Goal: Task Accomplishment & Management: Complete application form

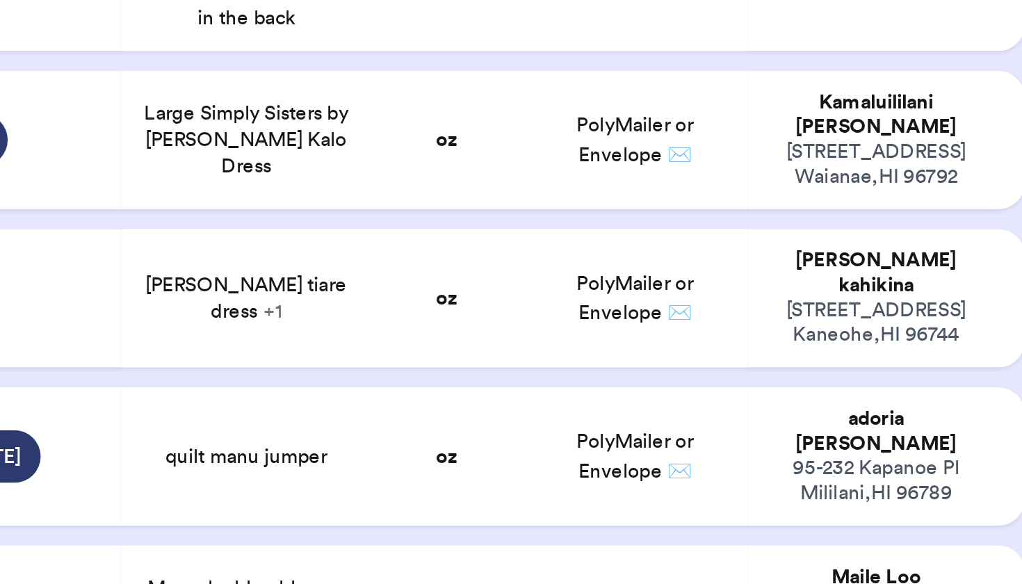
scroll to position [779, 0]
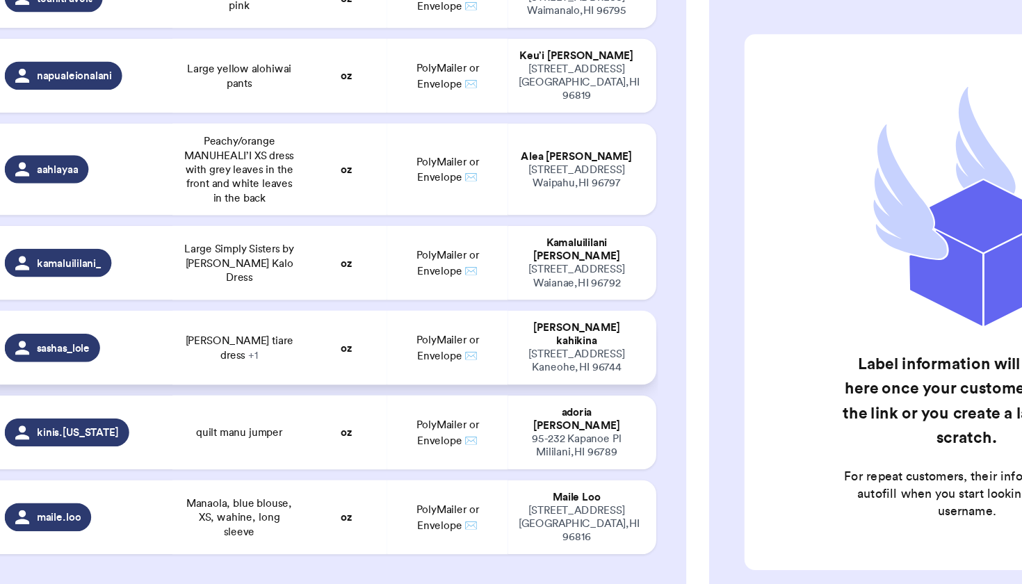
click at [225, 347] on span "[PERSON_NAME] tiare dress + 1" at bounding box center [243, 358] width 89 height 22
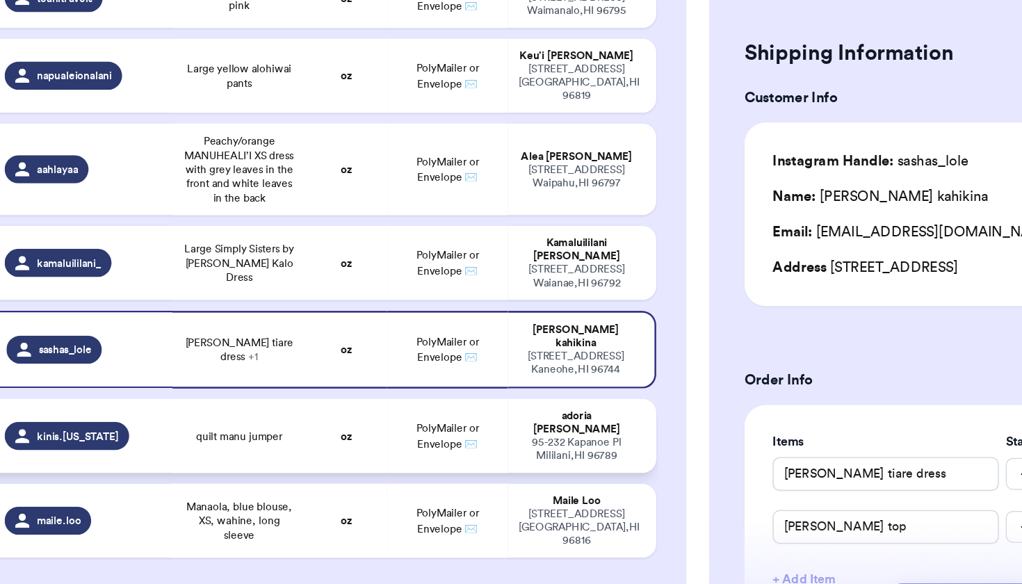
click at [228, 398] on td "quilt manu jumper" at bounding box center [244, 427] width 106 height 58
type input "quilt manu jumper"
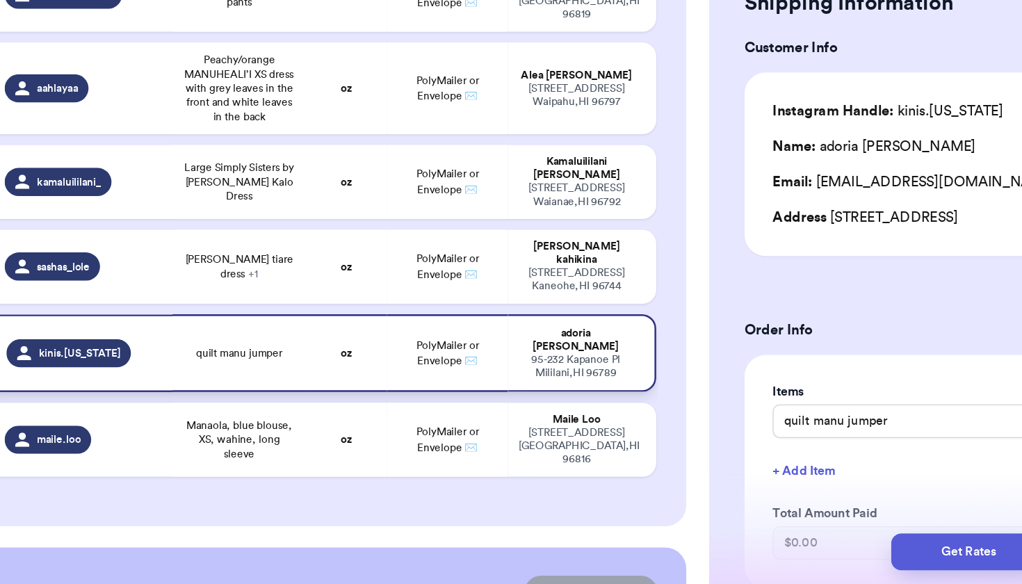
scroll to position [782, 0]
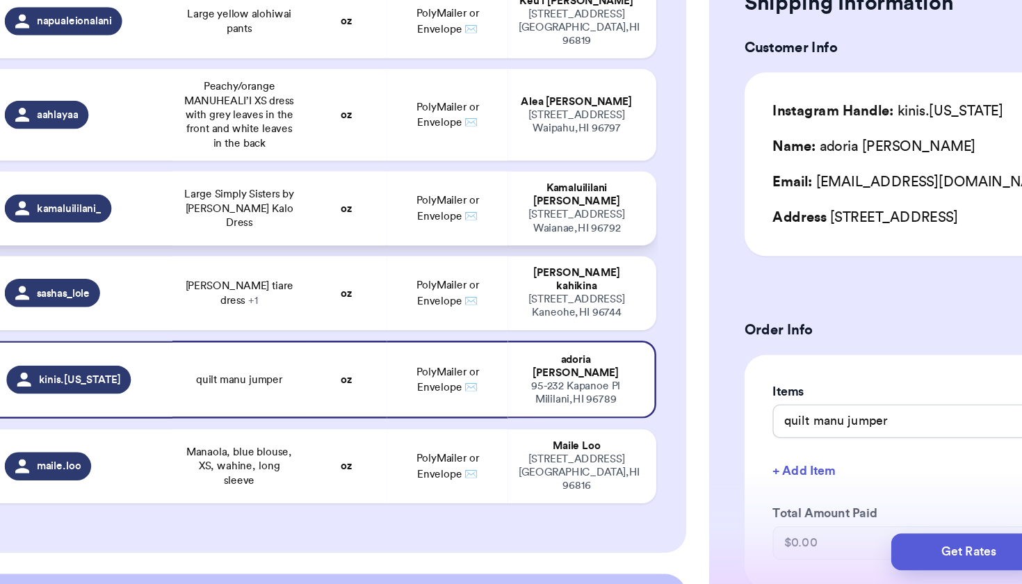
click at [191, 259] on td "Large Simply Sisters by [PERSON_NAME] Kalo Dress" at bounding box center [244, 288] width 106 height 58
type input "Large Simply Sisters by [PERSON_NAME] Kalo Dress"
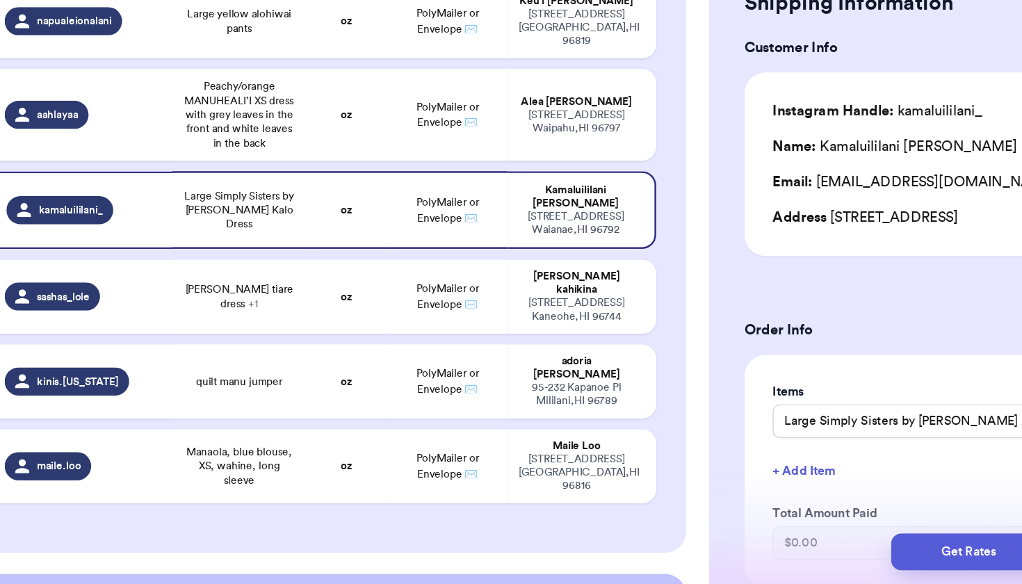
click at [199, 186] on span "Peachy/orange MANUHEALI’I XS dress with grey leaves in the front and white leav…" at bounding box center [243, 214] width 89 height 56
type input "Peachy/orange MANUHEALI’I XS dress with grey leaves in the front and white leav…"
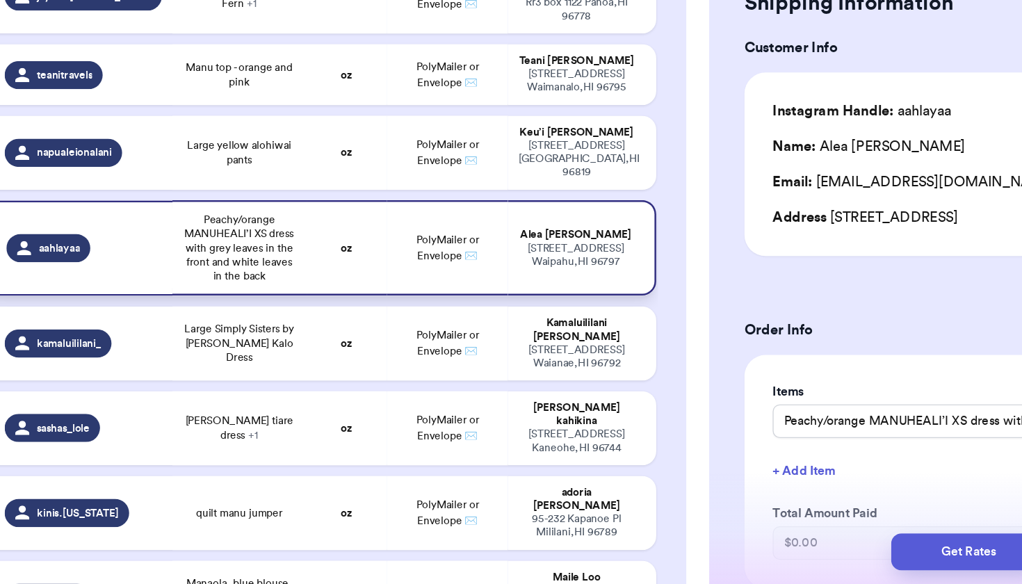
scroll to position [663, 0]
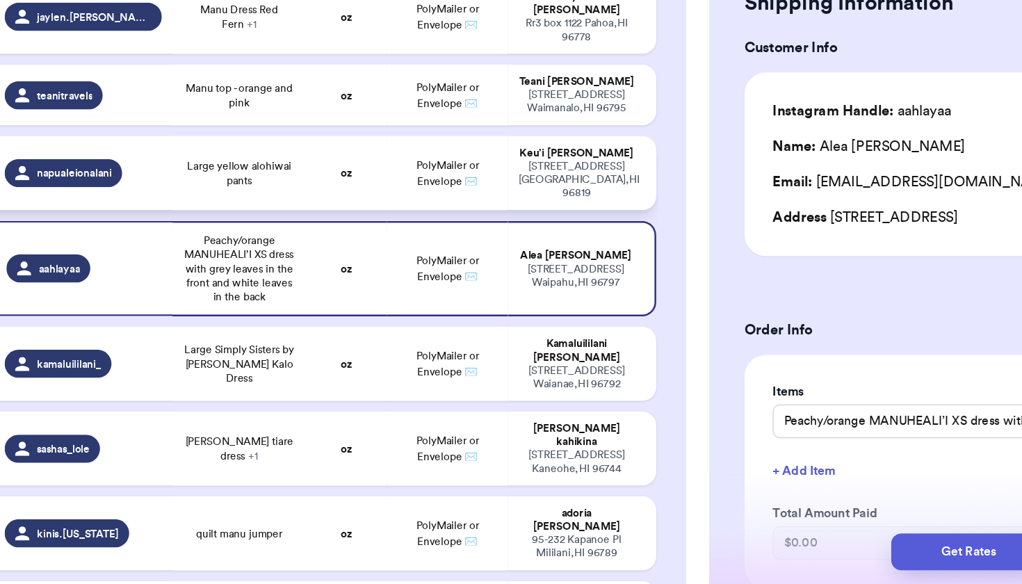
click at [199, 249] on span "Large yellow alohiwai pants" at bounding box center [243, 260] width 89 height 22
type input "Large yellow alohiwai pants"
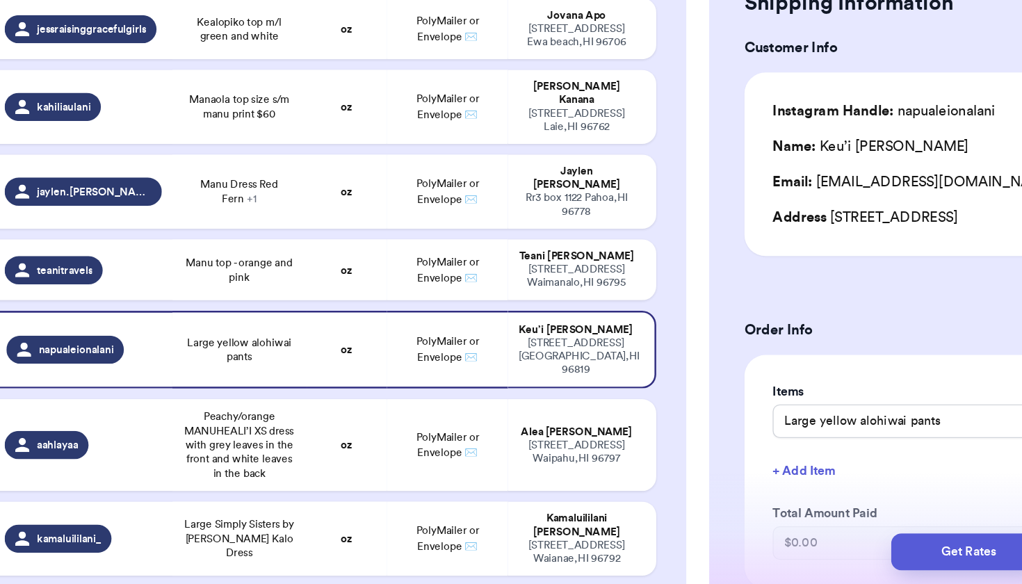
scroll to position [500, 0]
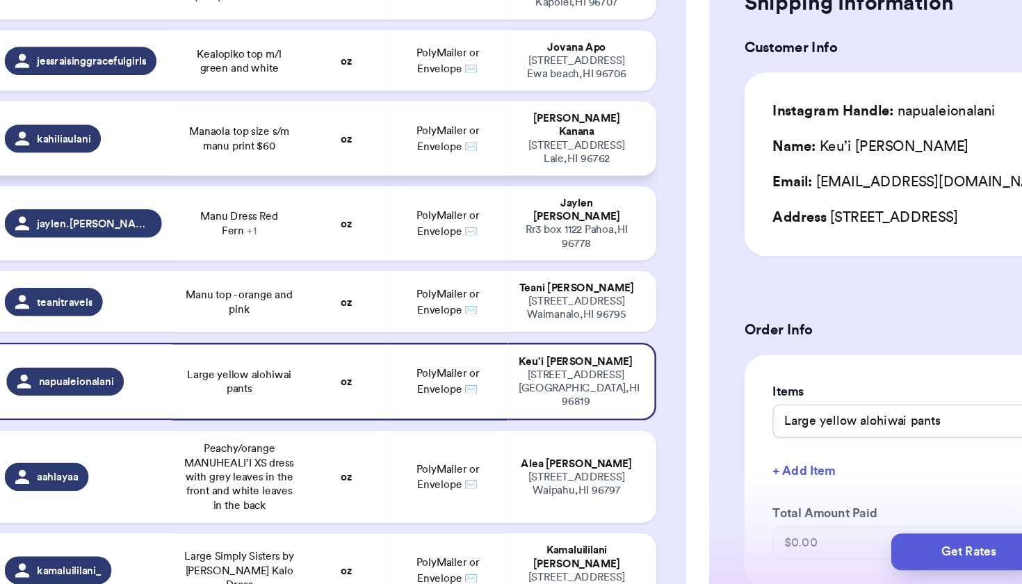
click at [199, 222] on span "Manaola top size s/m manu print $60" at bounding box center [243, 233] width 89 height 22
type input "Manaola top size s/m manu print $60"
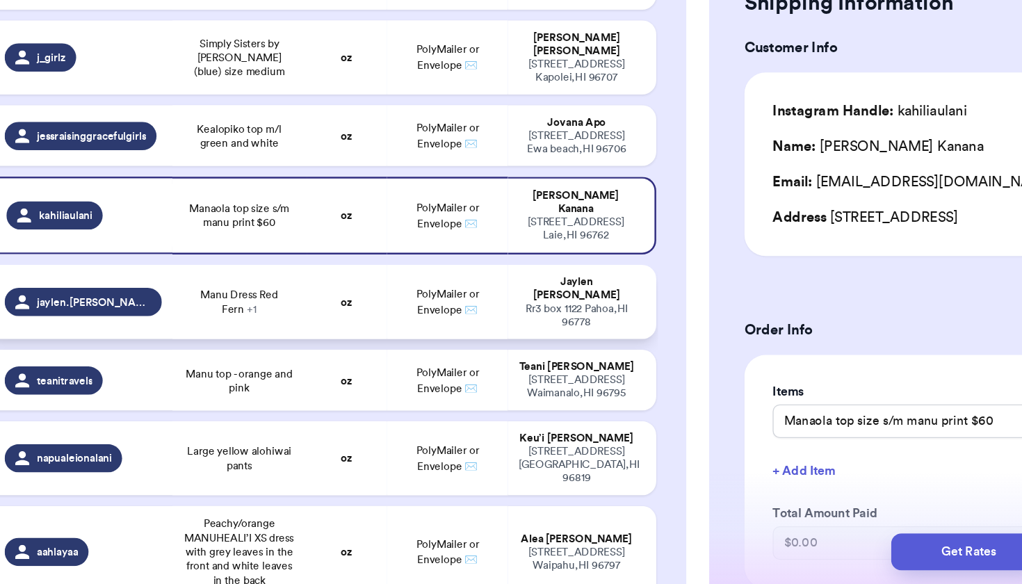
scroll to position [441, 0]
drag, startPoint x: 582, startPoint y: 302, endPoint x: 279, endPoint y: 60, distance: 387.5
click at [296, 207] on td "oz" at bounding box center [327, 231] width 63 height 48
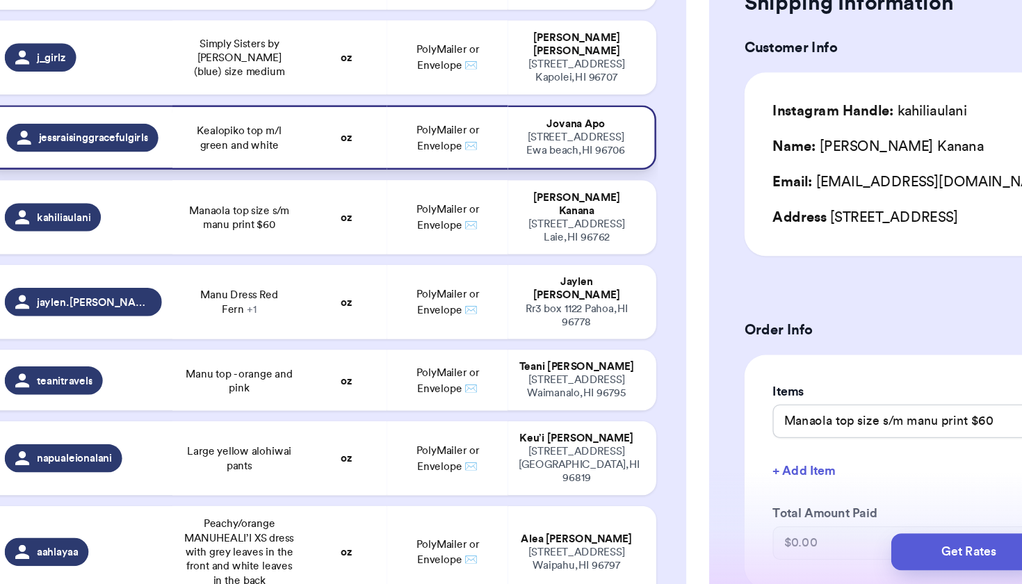
type input "Kealopiko top m/l green and white"
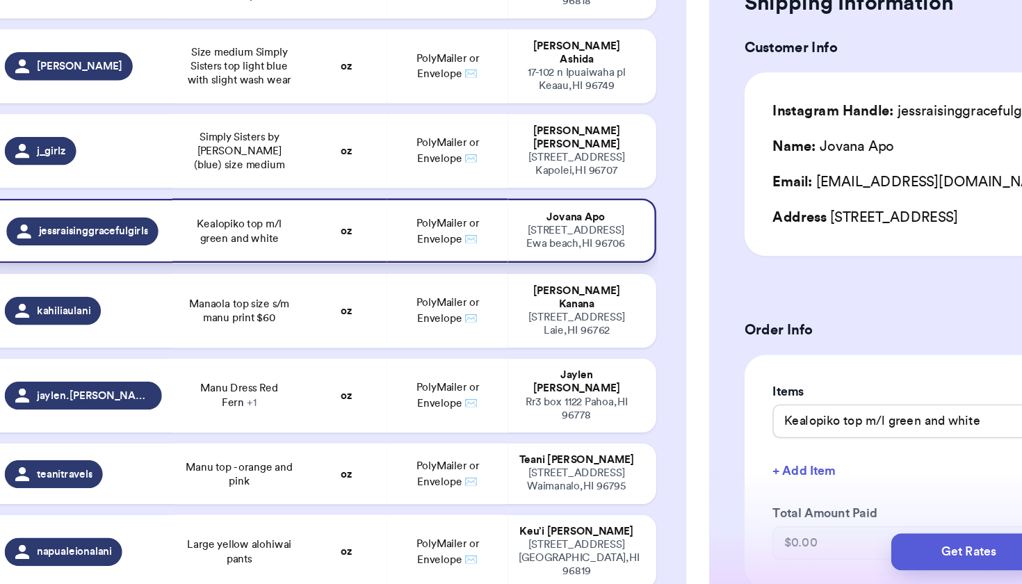
scroll to position [362, 0]
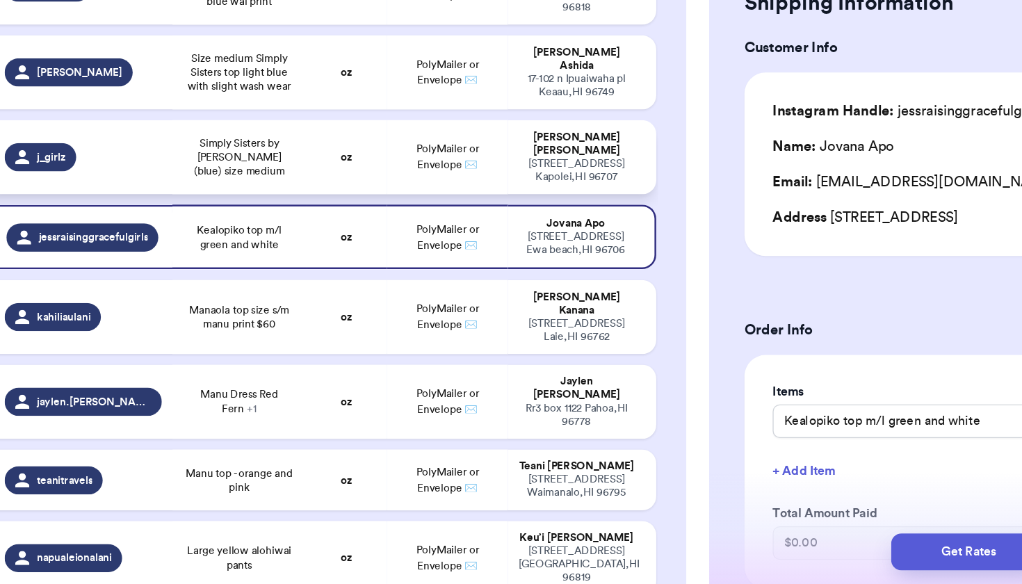
click at [199, 231] on span "Simply Sisters by [PERSON_NAME] (blue) size medium" at bounding box center [243, 247] width 89 height 33
type input "Simply Sisters by [PERSON_NAME] (blue) size medium"
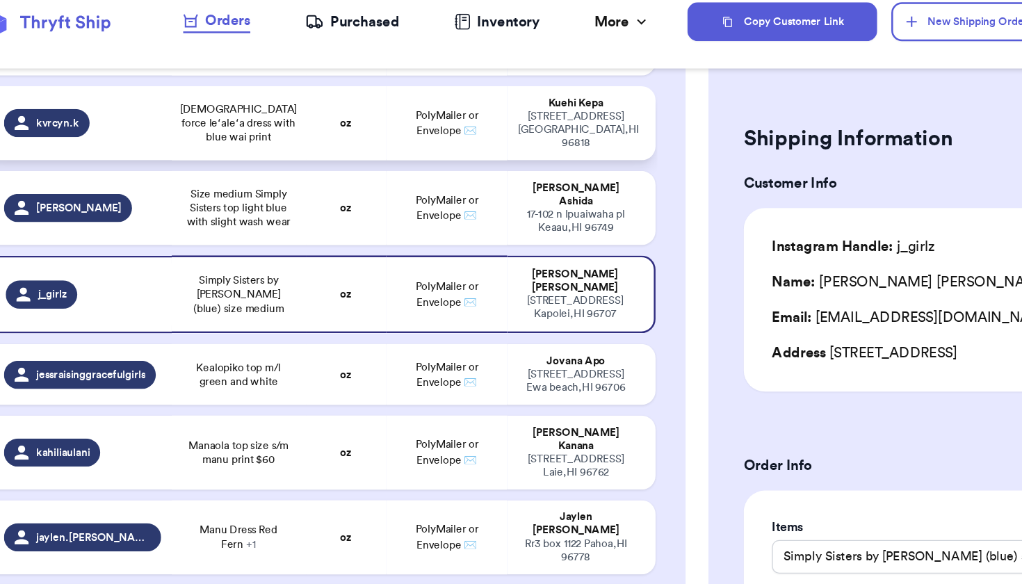
click at [221, 92] on td "[DEMOGRAPHIC_DATA] force leʻaleʻa dress with blue wai print" at bounding box center [244, 114] width 106 height 58
type input "[DEMOGRAPHIC_DATA] force leʻaleʻa dress with blue wai print"
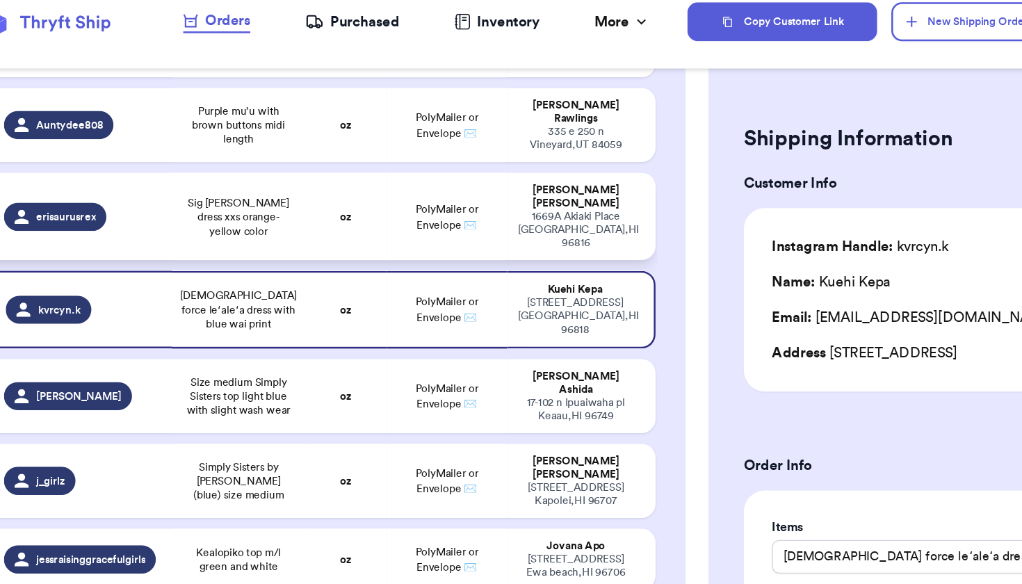
scroll to position [213, 0]
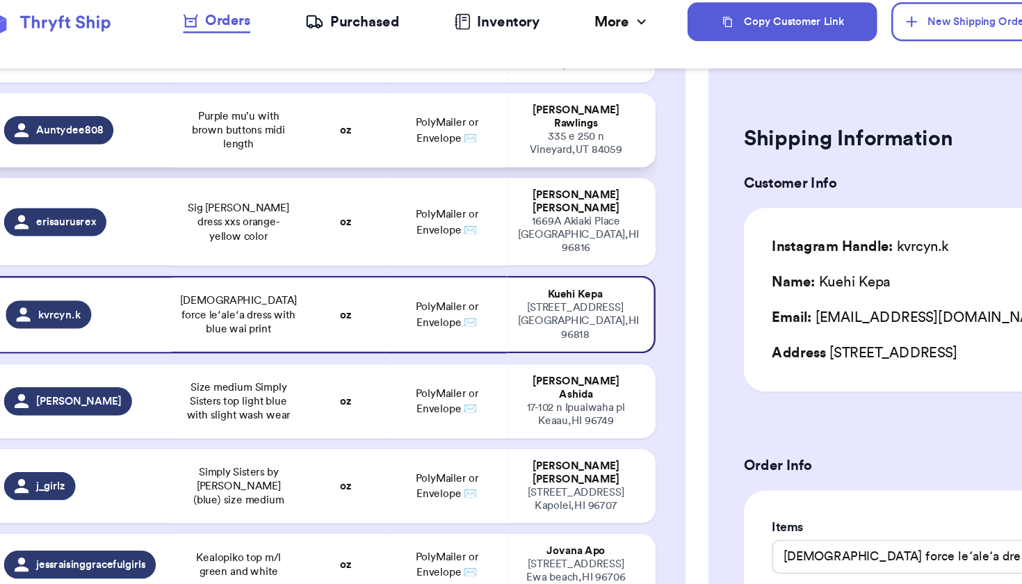
click at [213, 105] on span "Purple mu’u with brown buttons midi length" at bounding box center [243, 119] width 89 height 33
type input "Purple mu’u with brown buttons midi length"
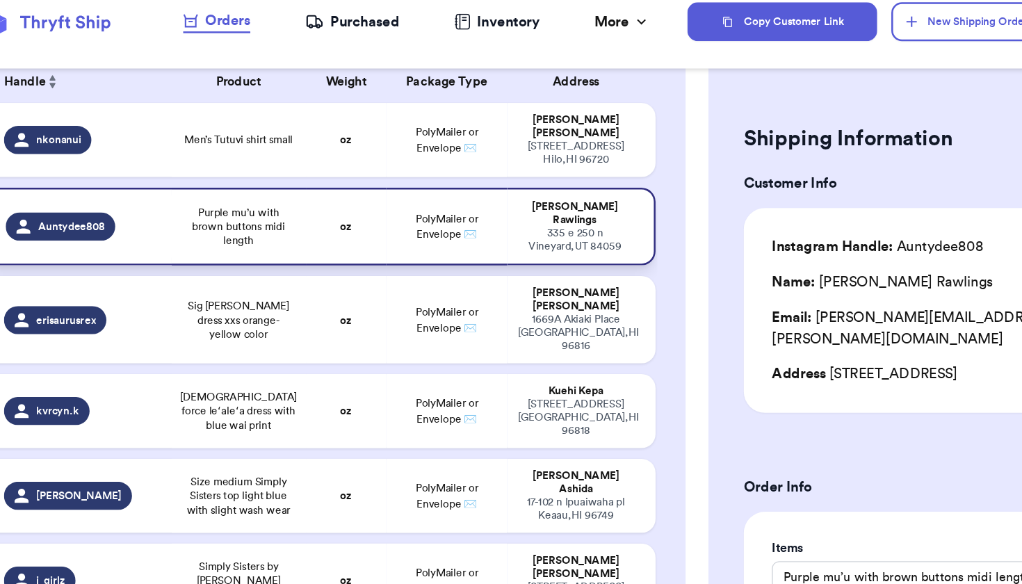
scroll to position [135, 0]
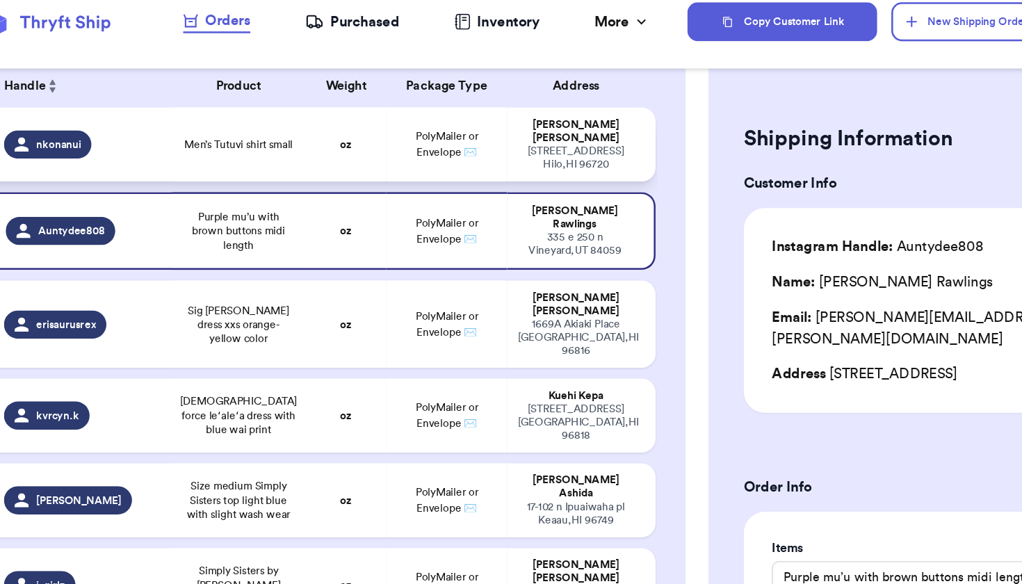
click at [215, 109] on td "Men’s Tutuvi shirt small" at bounding box center [244, 131] width 106 height 58
type input "Men’s Tutuvi shirt small"
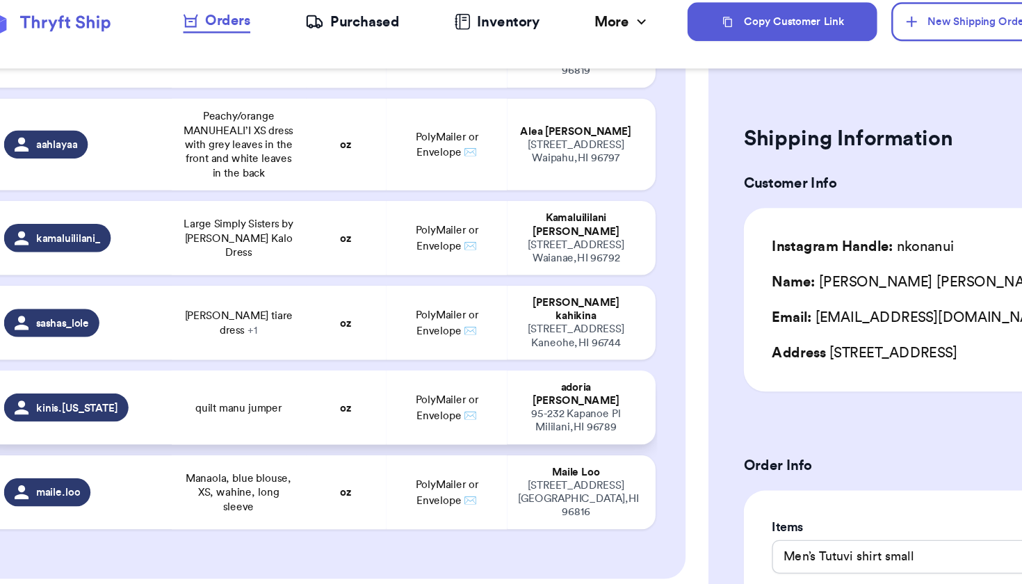
scroll to position [868, 0]
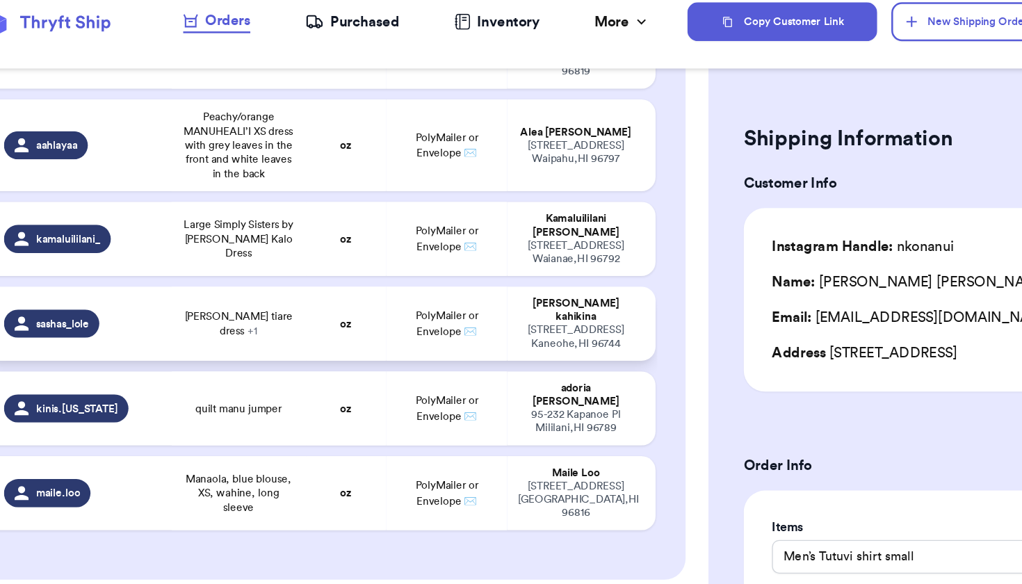
click at [229, 261] on span "[PERSON_NAME] tiare dress + 1" at bounding box center [243, 272] width 89 height 22
type input "[PERSON_NAME] tiare dress"
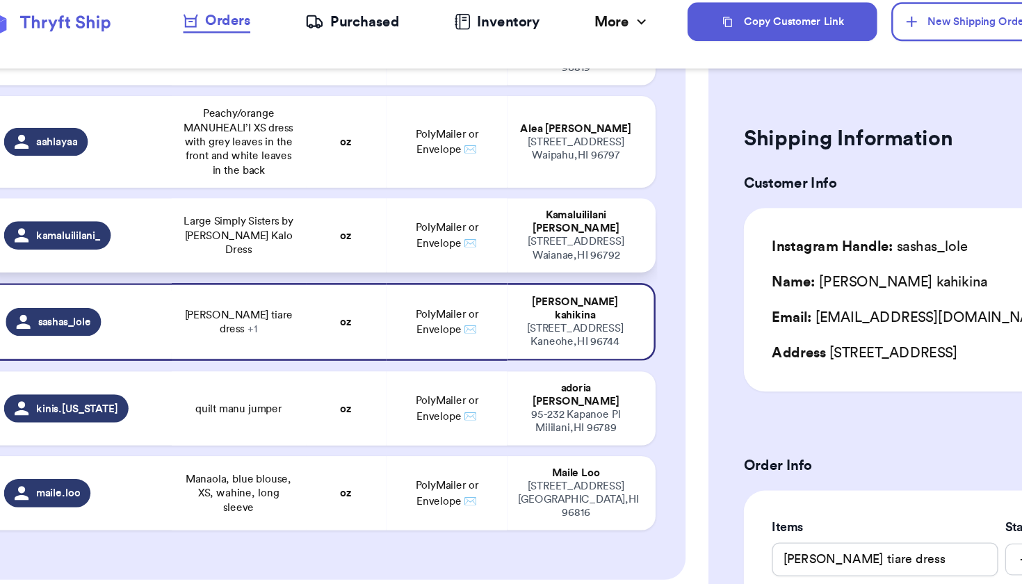
click at [296, 173] on td "oz" at bounding box center [327, 202] width 63 height 58
type input "Large Simply Sisters by [PERSON_NAME] Kalo Dress"
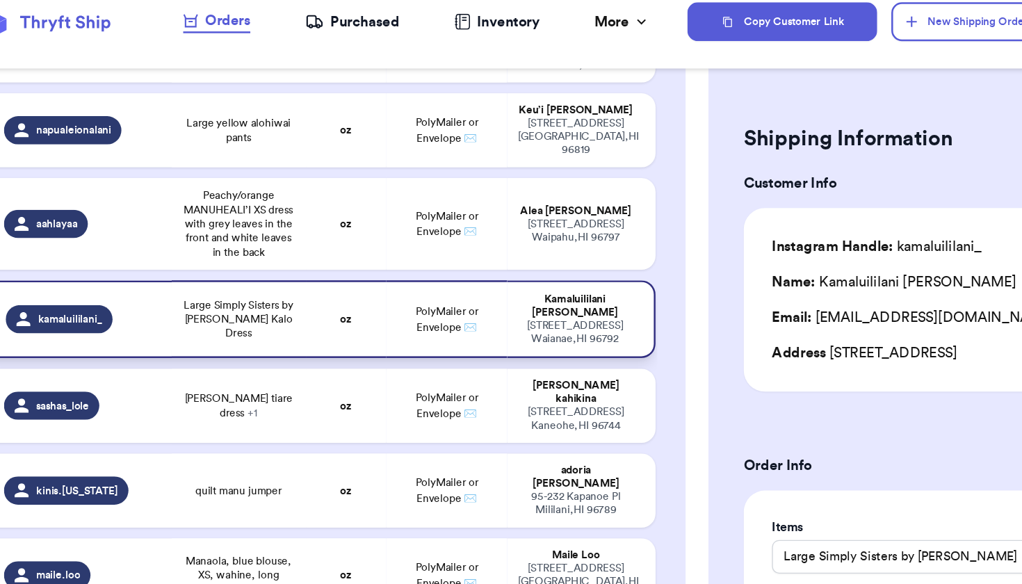
scroll to position [800, 0]
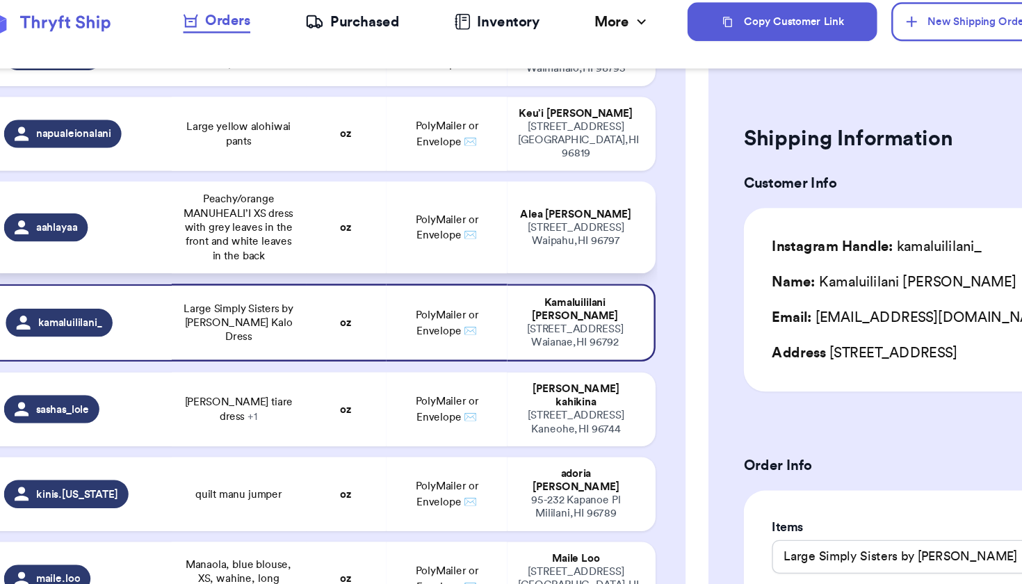
click at [296, 160] on td "oz" at bounding box center [327, 196] width 63 height 72
type input "Peachy/orange MANUHEALI’I XS dress with grey leaves in the front and white leav…"
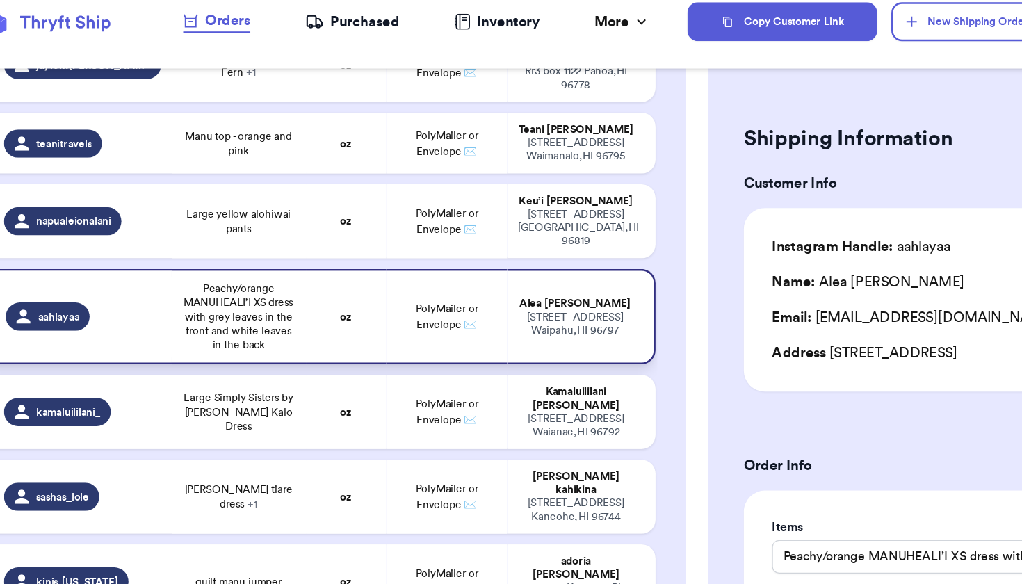
scroll to position [728, 0]
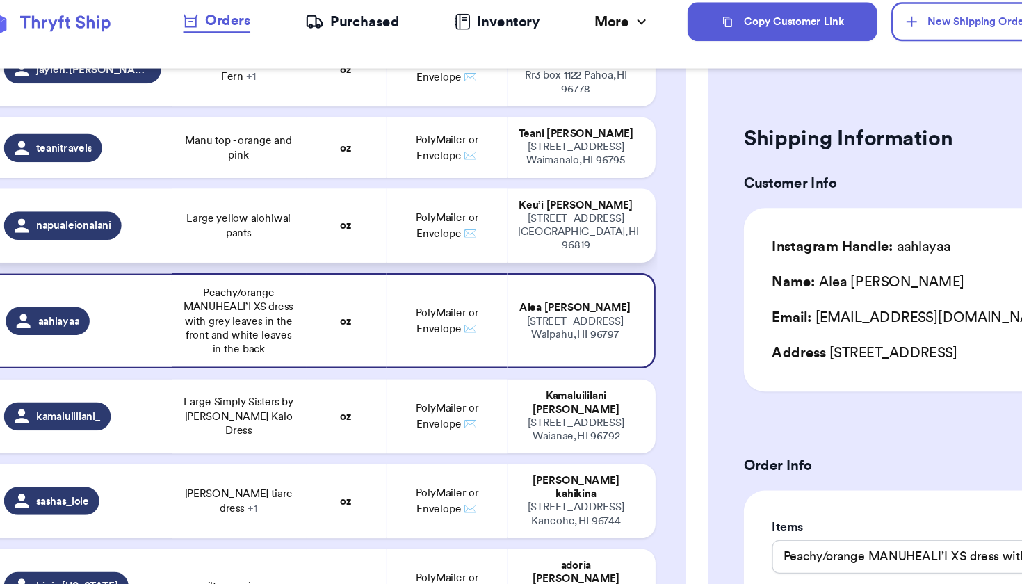
click at [296, 165] on td "oz" at bounding box center [327, 194] width 63 height 58
type input "Large yellow alohiwai pants"
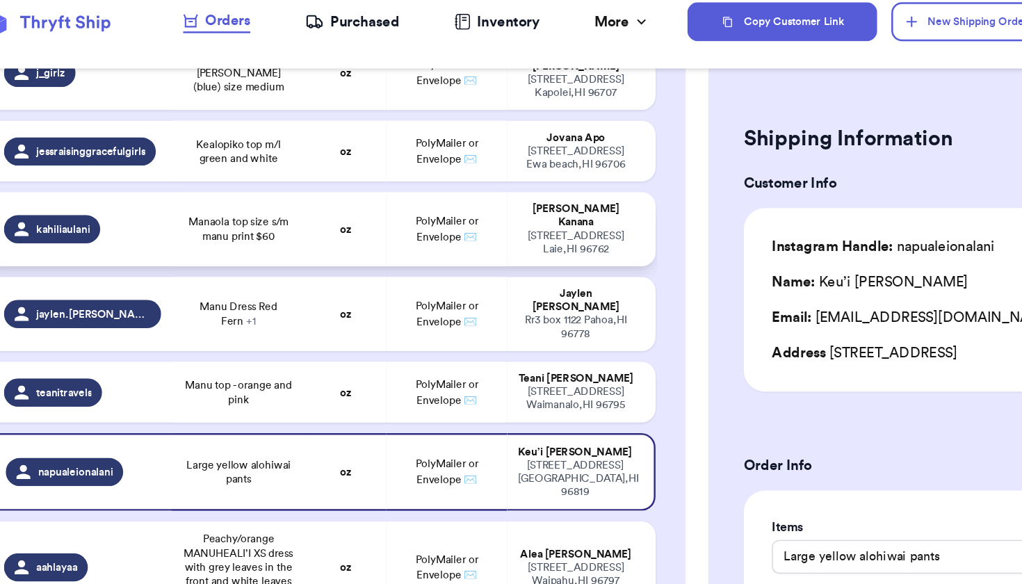
scroll to position [535, 0]
click at [296, 168] on td "oz" at bounding box center [327, 197] width 63 height 58
type input "Manaola top size s/m manu print $60"
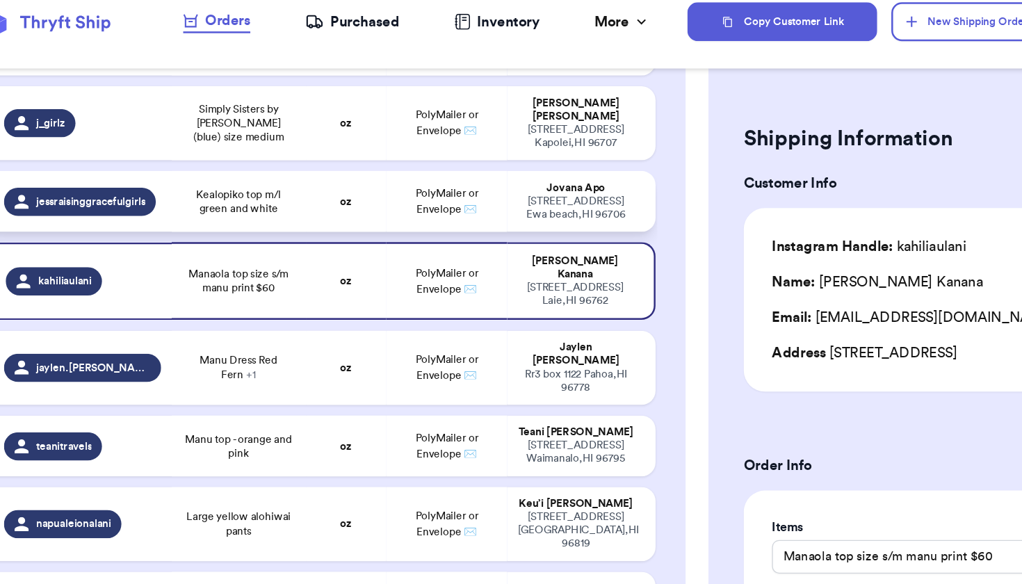
scroll to position [492, 0]
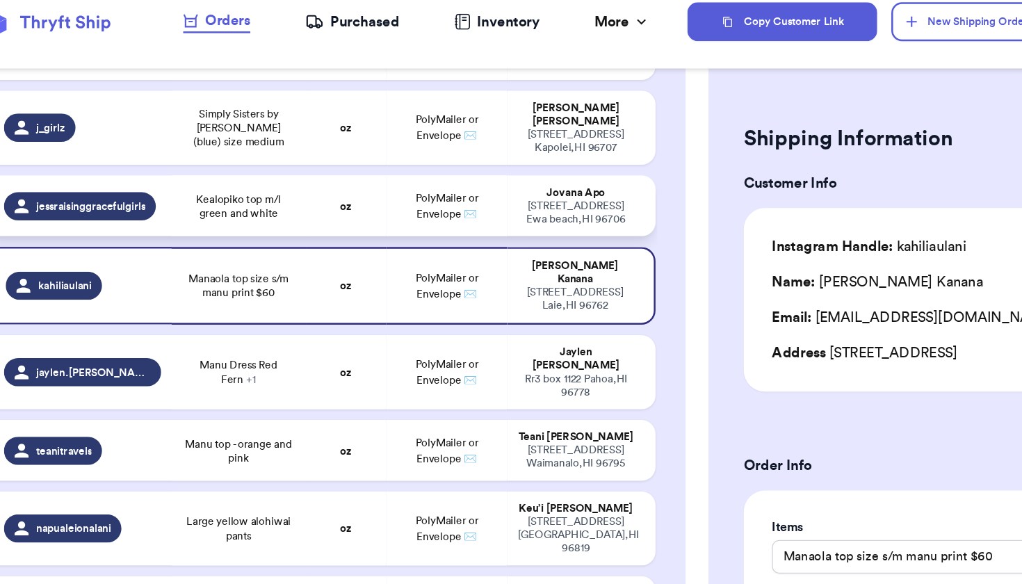
click at [296, 155] on td "oz" at bounding box center [327, 179] width 63 height 48
type input "Kealopiko top m/l green and white"
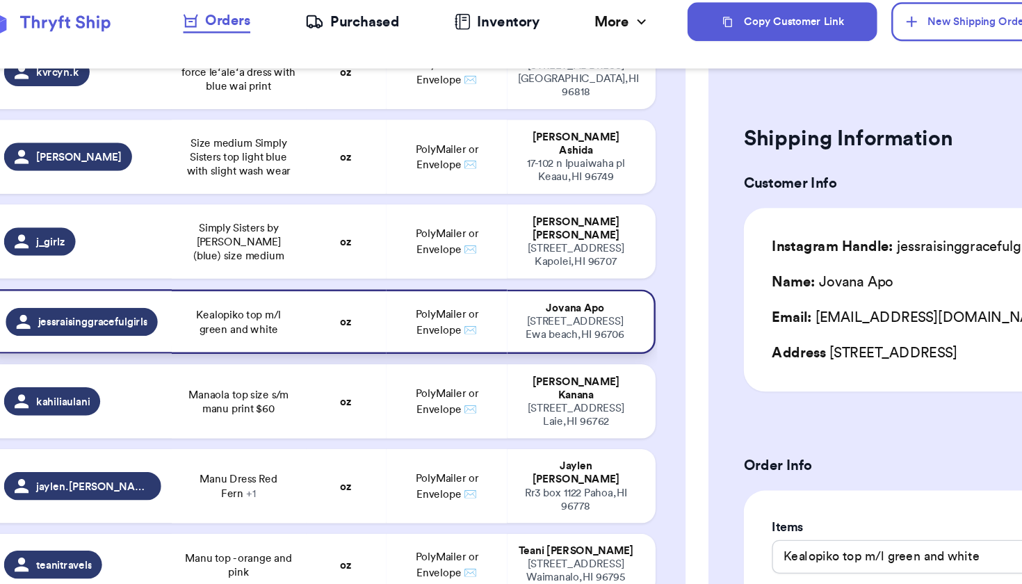
scroll to position [402, 0]
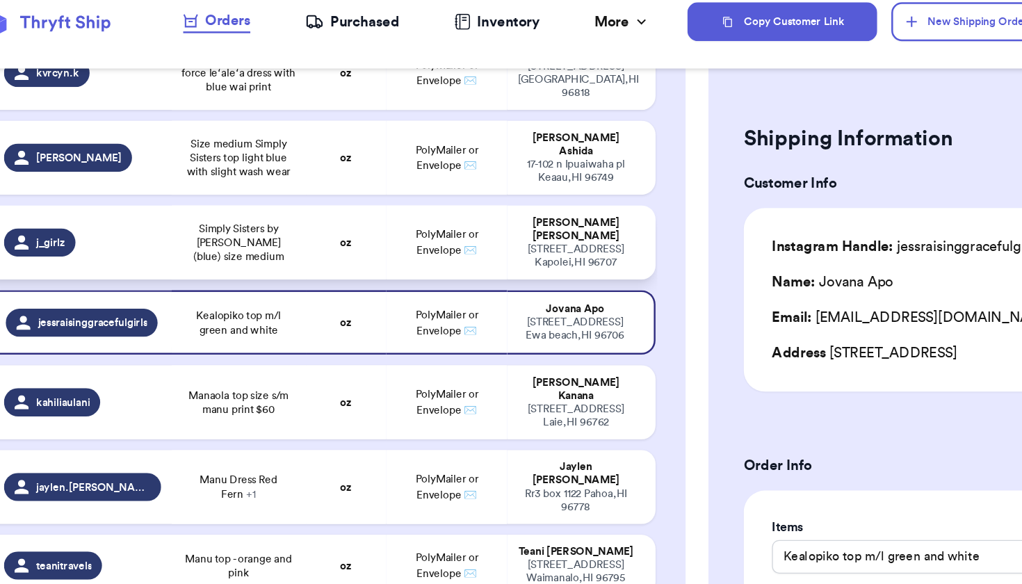
click at [239, 179] on td "Simply Sisters by [PERSON_NAME] (blue) size medium" at bounding box center [244, 208] width 106 height 58
type input "Simply Sisters by [PERSON_NAME] (blue) size medium"
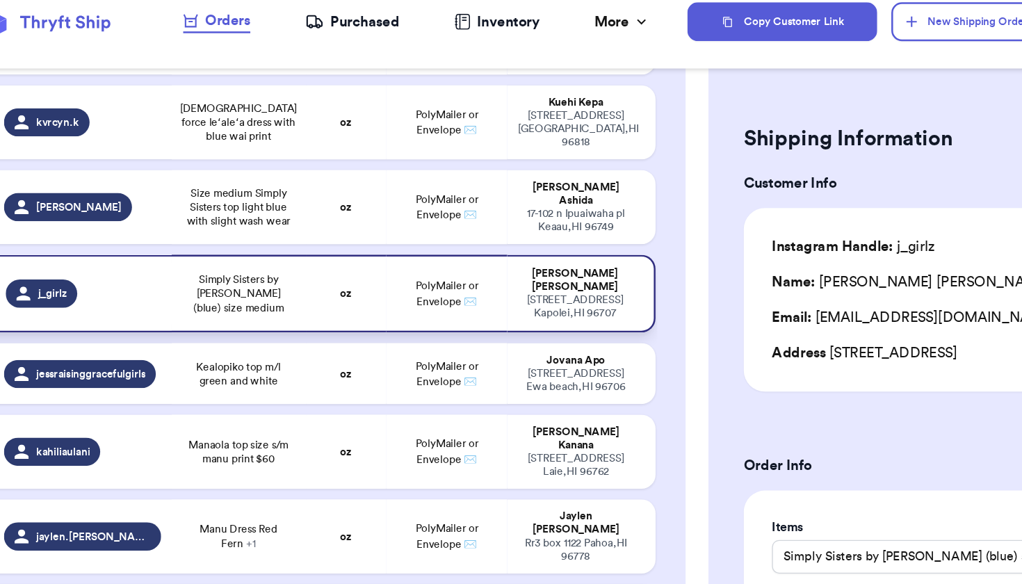
scroll to position [361, 0]
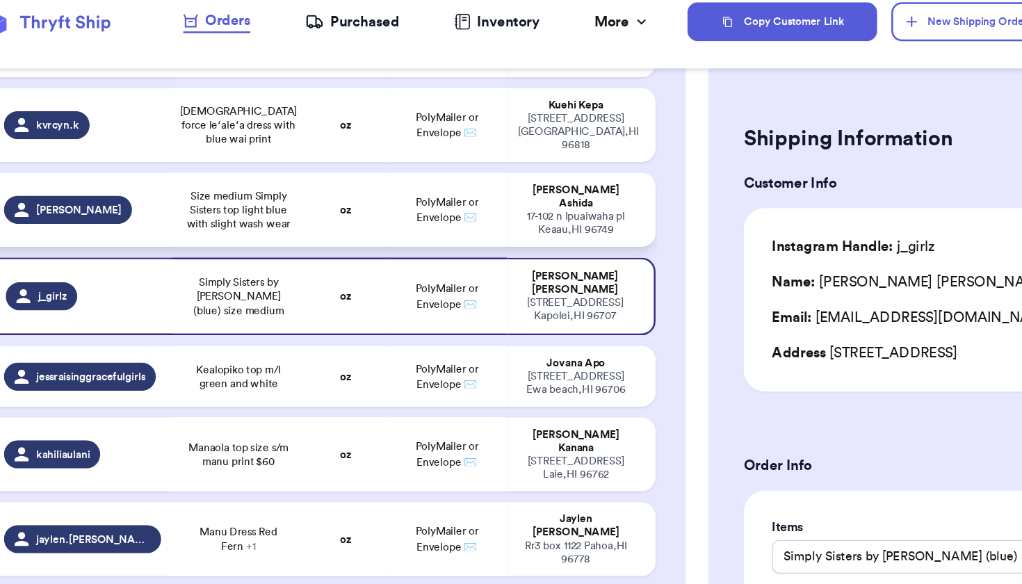
click at [239, 153] on td "Size medium Simply Sisters top light blue with slight wash wear" at bounding box center [244, 182] width 106 height 58
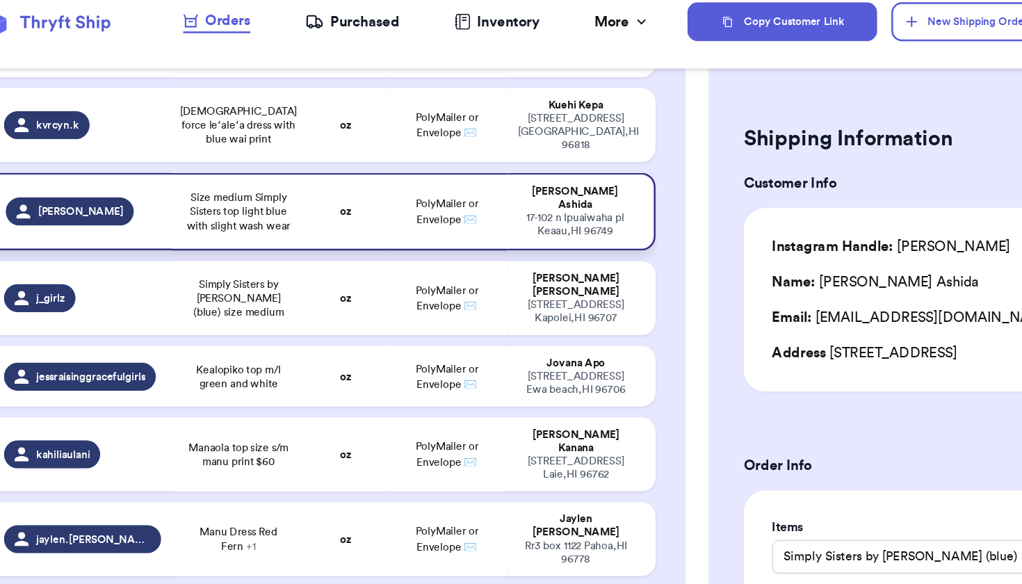
type input "Size medium Simply Sisters top light blue with slight wash wear"
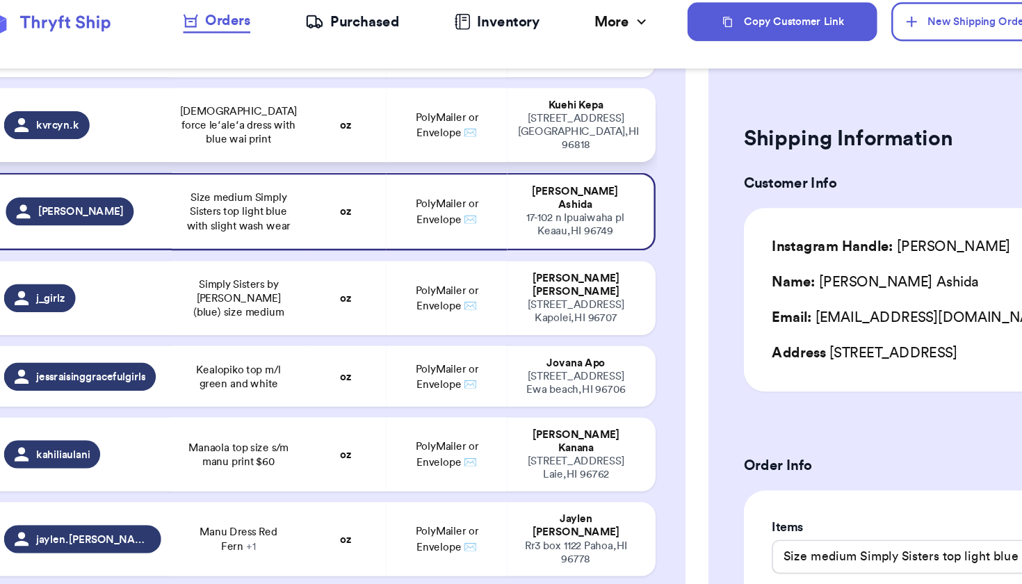
drag, startPoint x: 239, startPoint y: 147, endPoint x: 241, endPoint y: 92, distance: 55.6
click at [231, 97] on table "Handle Product Weight Package Type Address nkonanui Men’s Tutuvi shirt small oz…" at bounding box center [306, 396] width 532 height 1124
click at [231, 89] on td "[DEMOGRAPHIC_DATA] force leʻaleʻa dress with blue wai print" at bounding box center [244, 115] width 106 height 58
type input "[DEMOGRAPHIC_DATA] force leʻaleʻa dress with blue wai print"
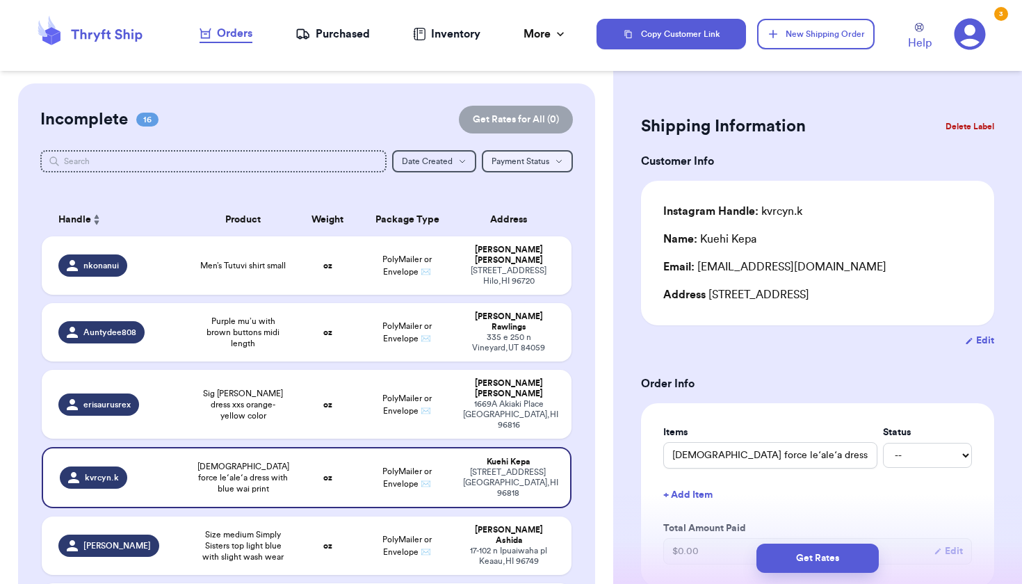
scroll to position [0, 0]
click at [810, 26] on button "New Shipping Order" at bounding box center [815, 34] width 117 height 31
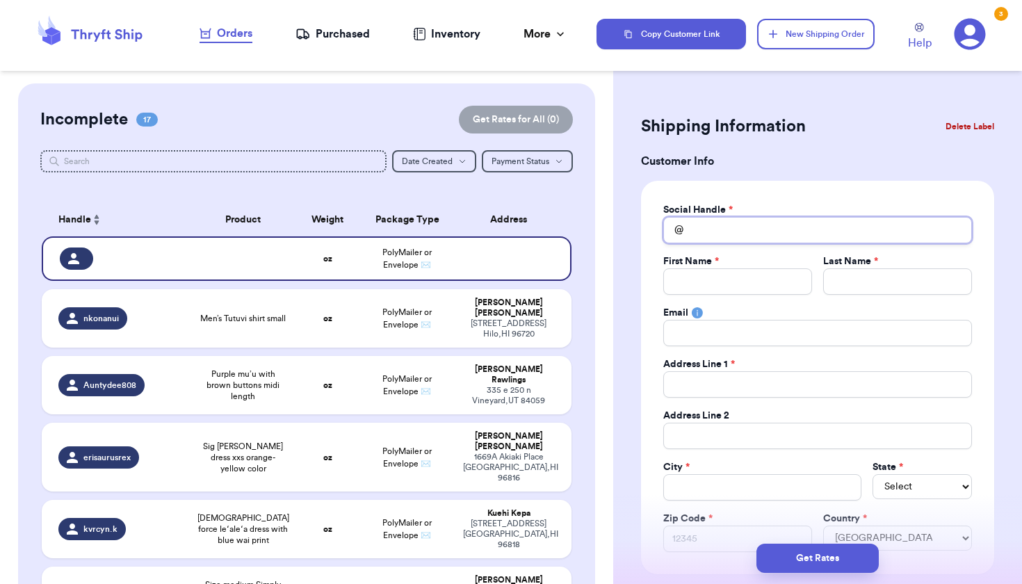
click at [716, 227] on input "Total Amount Paid" at bounding box center [817, 230] width 309 height 26
type input "m"
type input "ma"
type input "mak"
type input "maka"
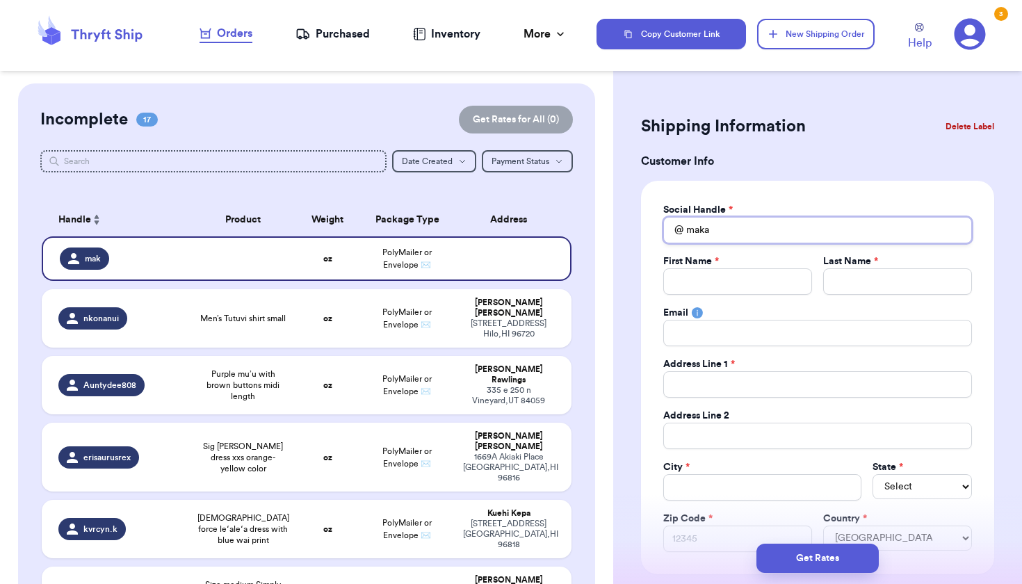
type input "makan"
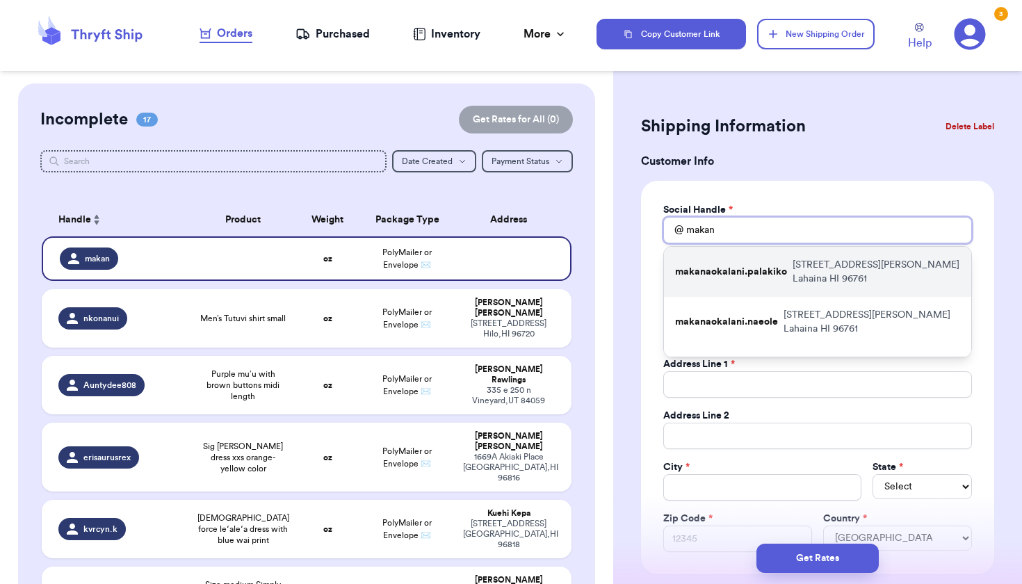
type input "makan"
click at [723, 268] on p "makanaokalani.palakiko" at bounding box center [731, 272] width 112 height 14
type input "makanaokalani.palakiko"
type input "Makana"
type input "Palakiko"
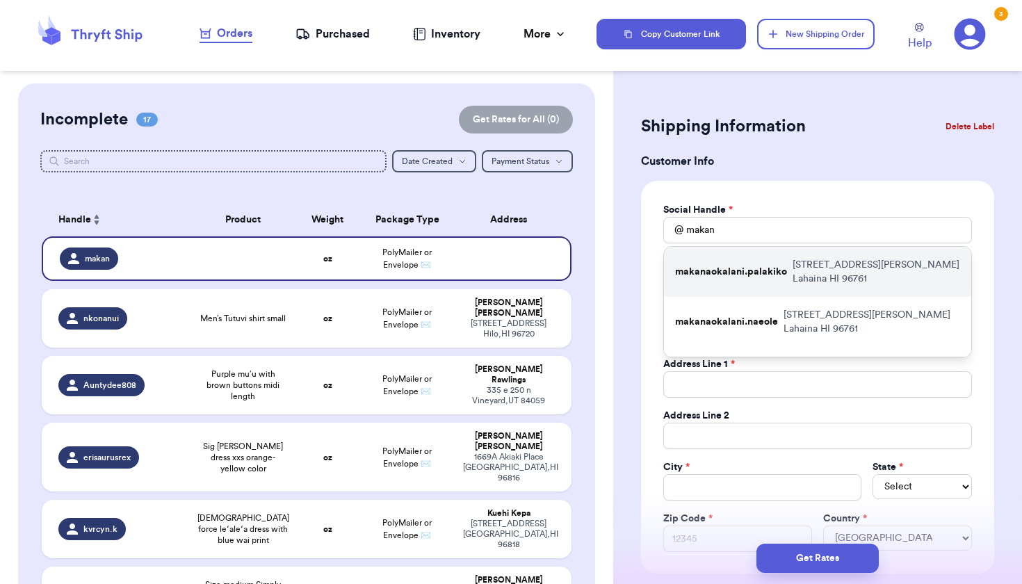
type input "[EMAIL_ADDRESS][DOMAIN_NAME]"
type input "[STREET_ADDRESS][PERSON_NAME]"
type input "Lahaina"
select select "HI"
type input "96761"
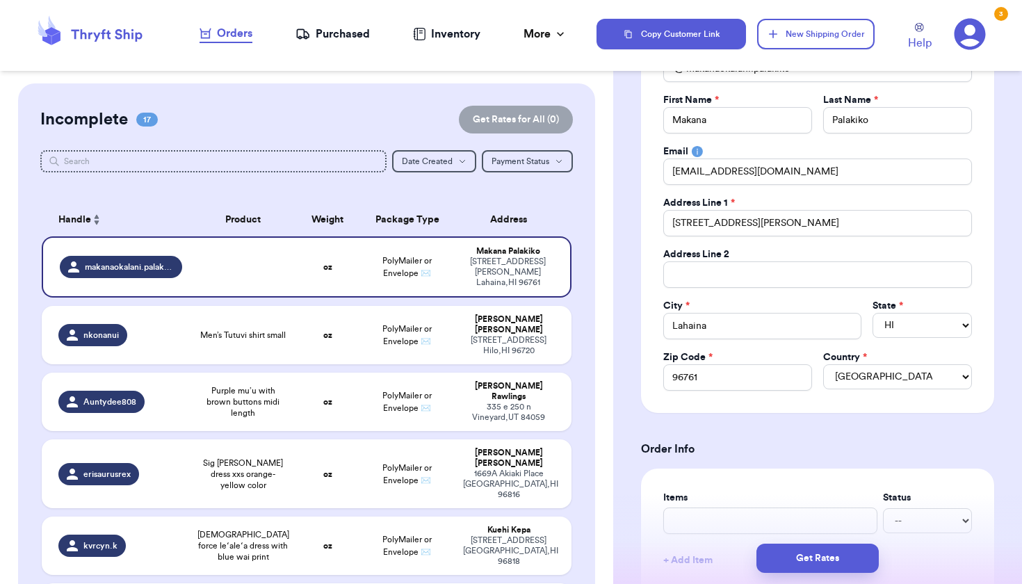
scroll to position [291, 0]
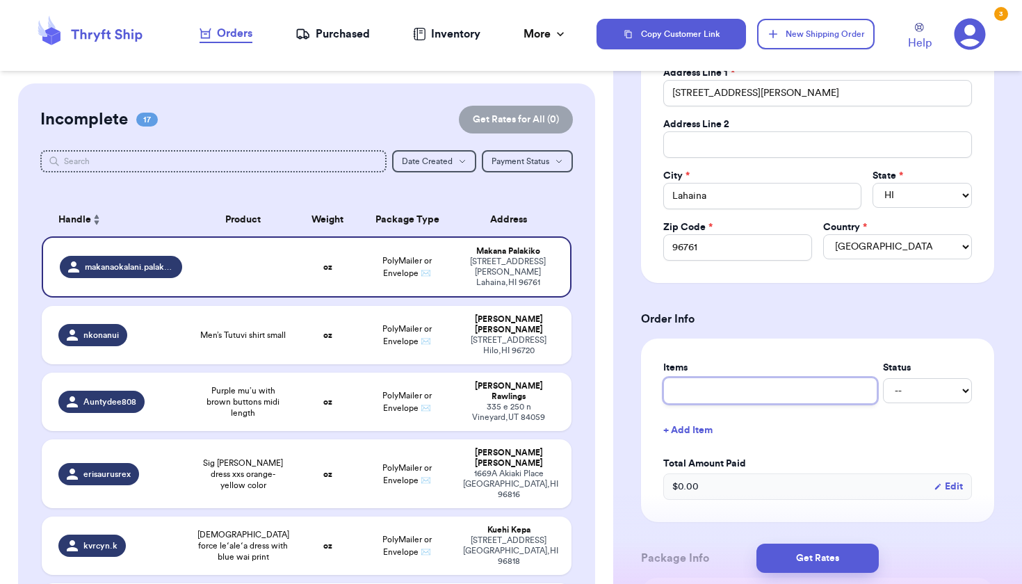
type input "l"
type input "li"
type input "liv"
type input "livi"
type input "livin"
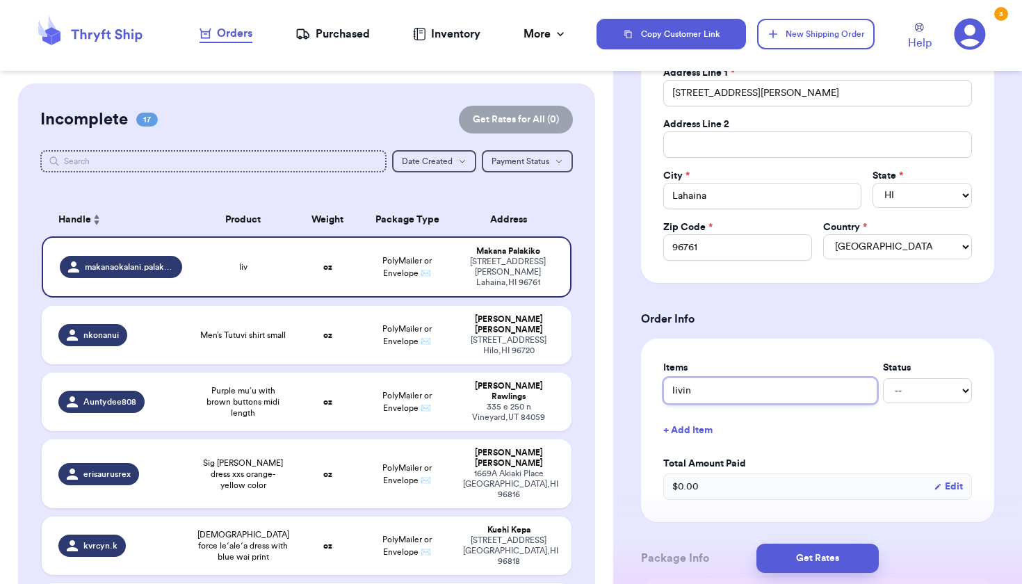
type input "living"
type input "living h"
type input "living hu"
type input "living hul"
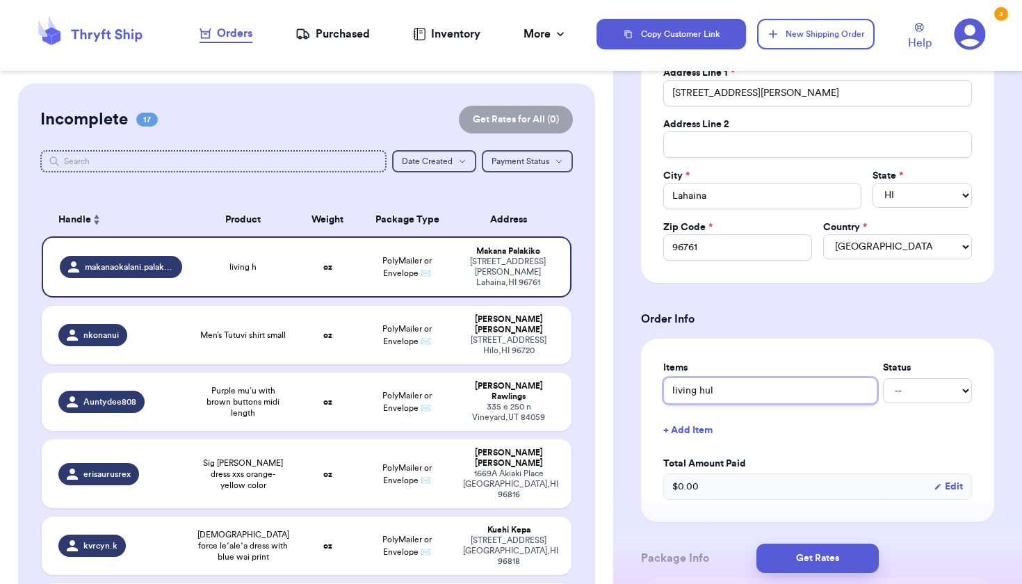
type input "living hula"
type input "living hula d"
type input "living hula dr"
type input "living hula dre"
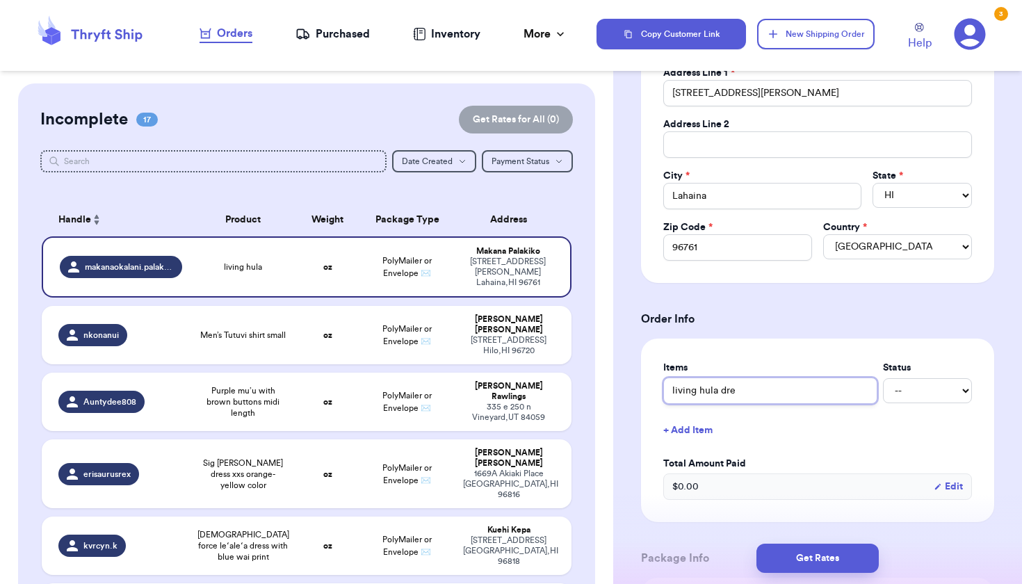
type input "living hula dres"
type input "living hula dress"
type input "living hula dress m"
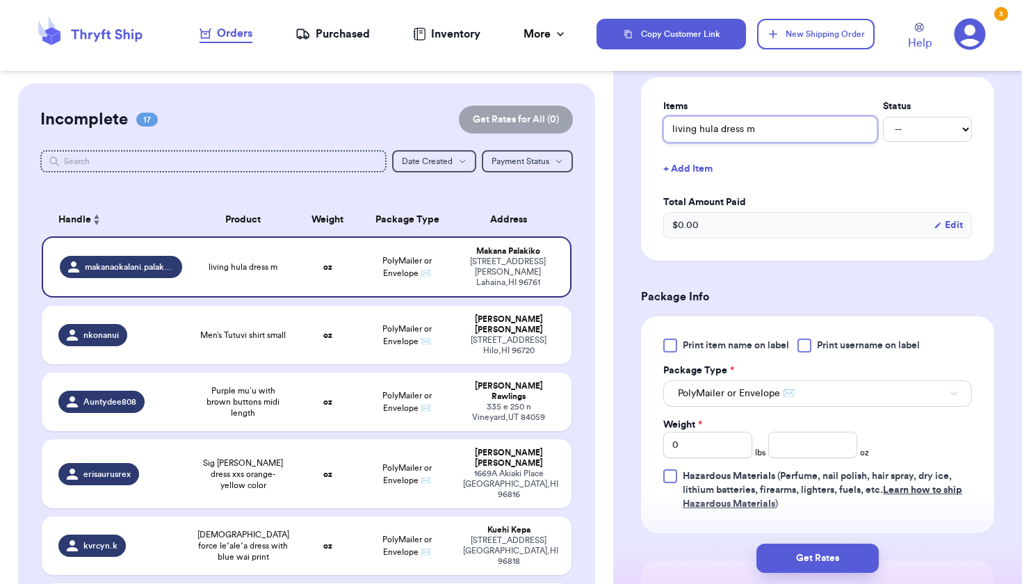
scroll to position [607, 0]
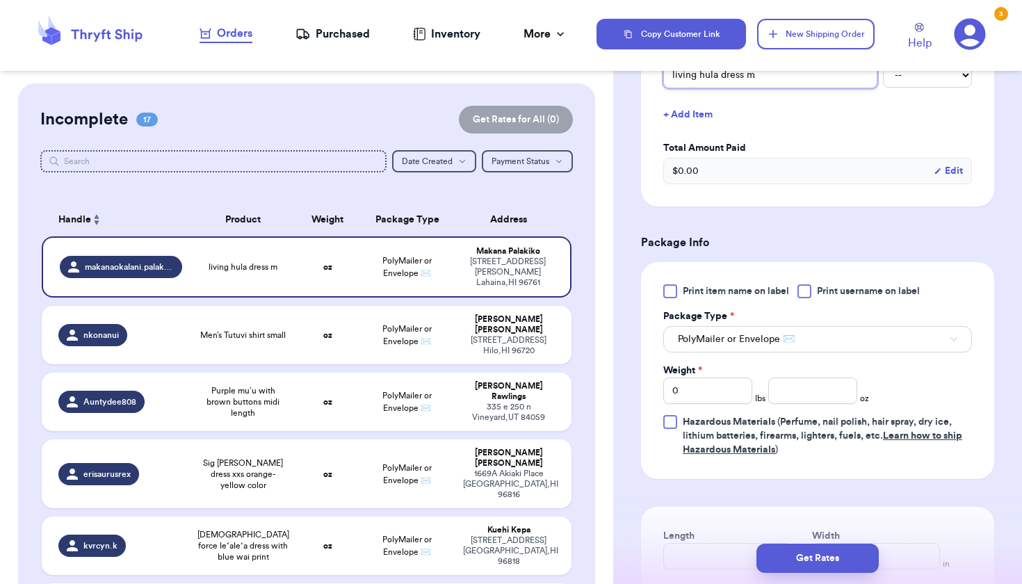
type input "living hula dress m"
click at [832, 389] on input "number" at bounding box center [812, 391] width 89 height 26
type input "9"
click at [358, 341] on td "oz" at bounding box center [327, 335] width 63 height 58
type input "Men’s Tutuvi shirt small"
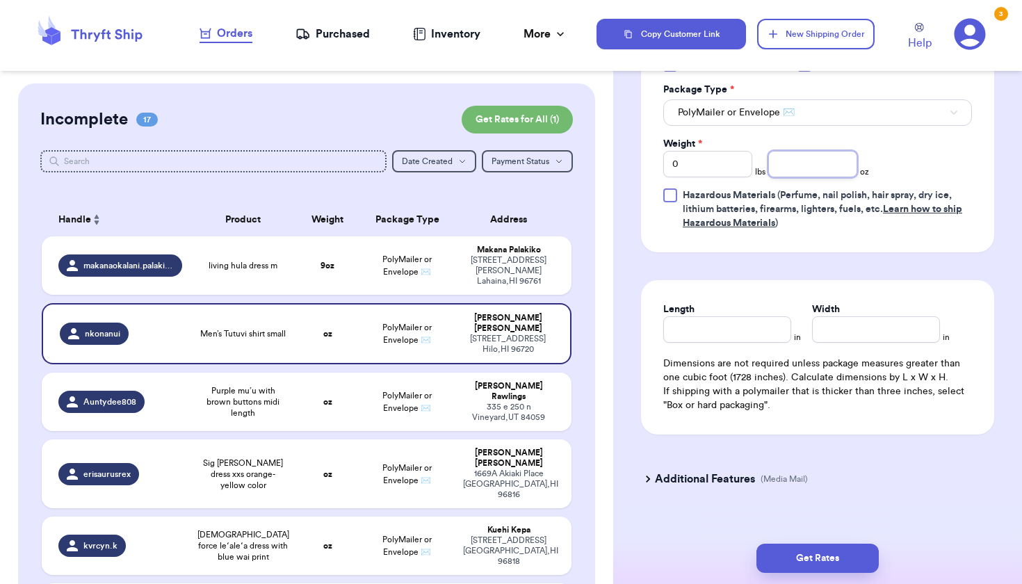
click at [824, 176] on input "number" at bounding box center [812, 164] width 89 height 26
type input "11"
click at [432, 402] on td "PolyMailer or Envelope ✉️" at bounding box center [406, 402] width 95 height 58
type input "Purple mu’u with brown buttons midi length"
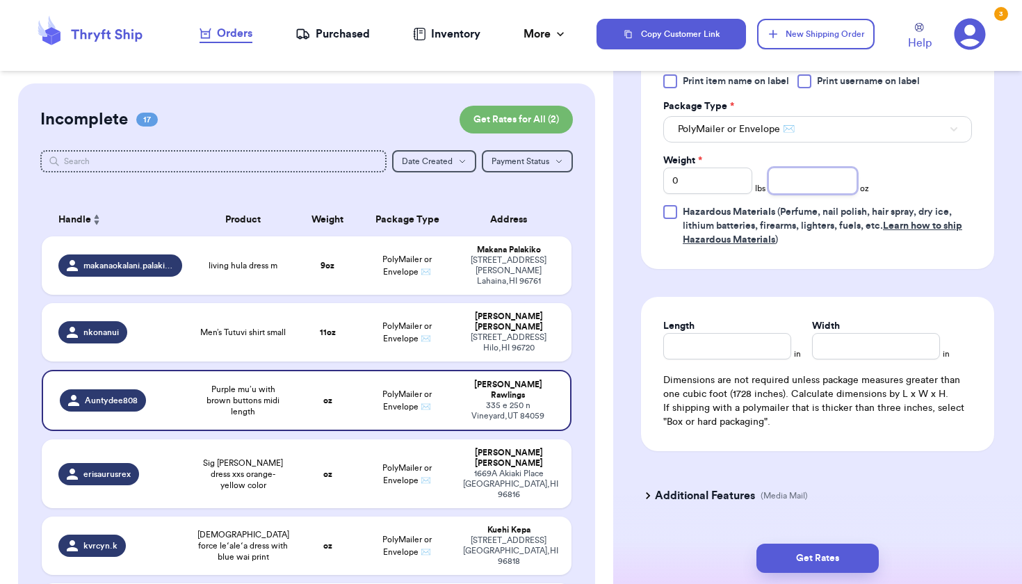
click at [831, 169] on input "number" at bounding box center [812, 181] width 89 height 26
type input "14"
click at [339, 451] on td "oz" at bounding box center [327, 473] width 63 height 69
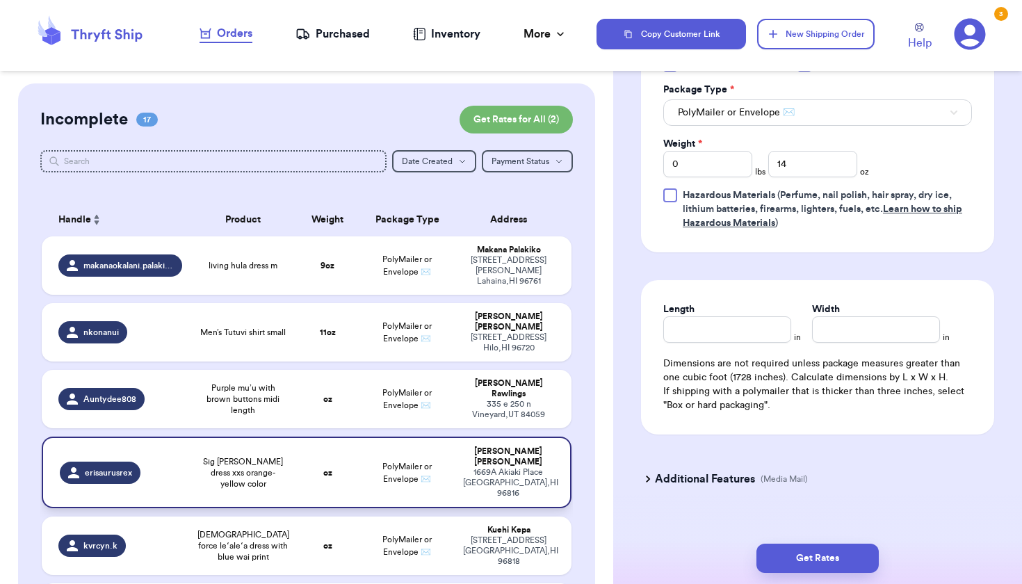
type input "Sig [PERSON_NAME] dress xxs orange-yellow color"
click at [822, 171] on input "number" at bounding box center [812, 164] width 89 height 26
type input "8"
click at [232, 529] on span "[DEMOGRAPHIC_DATA] force leʻaleʻa dress with blue wai print" at bounding box center [243, 545] width 92 height 33
type input "[DEMOGRAPHIC_DATA] force leʻaleʻa dress with blue wai print"
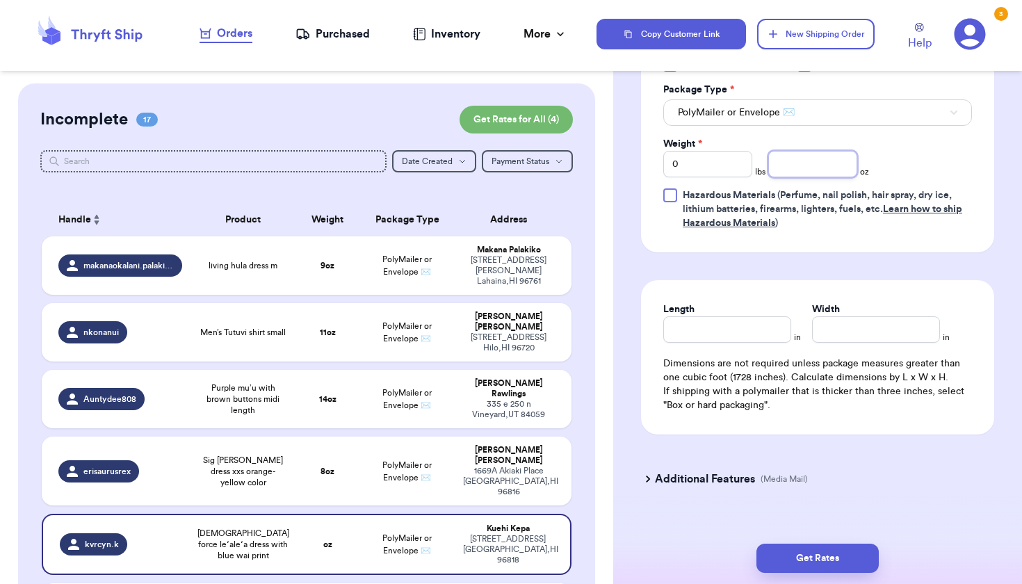
click at [836, 167] on input "number" at bounding box center [812, 164] width 89 height 26
type input "5"
type input "Size medium Simply Sisters top light blue with slight wash wear"
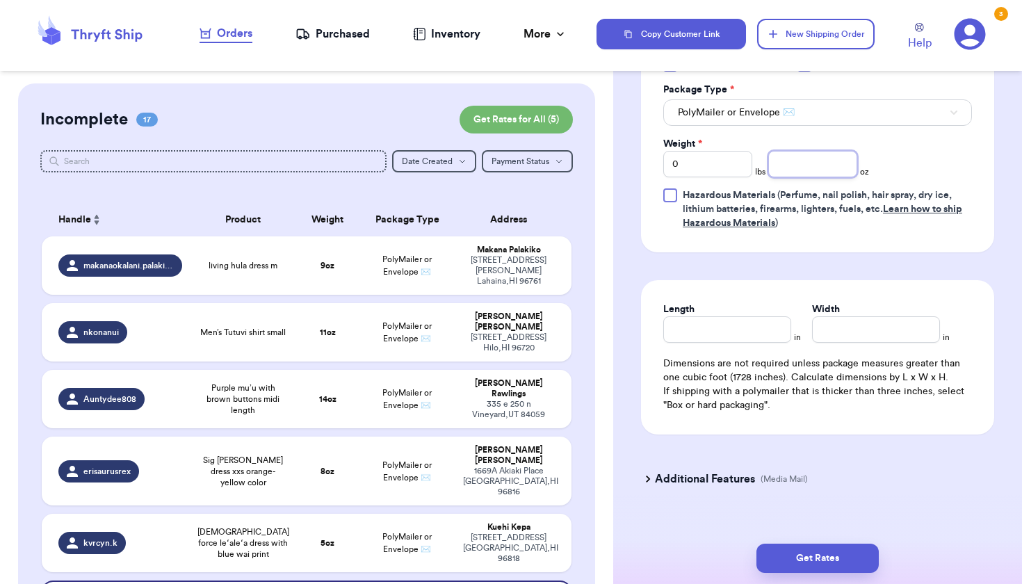
click at [817, 175] on input "number" at bounding box center [812, 164] width 89 height 26
type input "7"
click at [354, 519] on td "5 oz" at bounding box center [327, 543] width 63 height 58
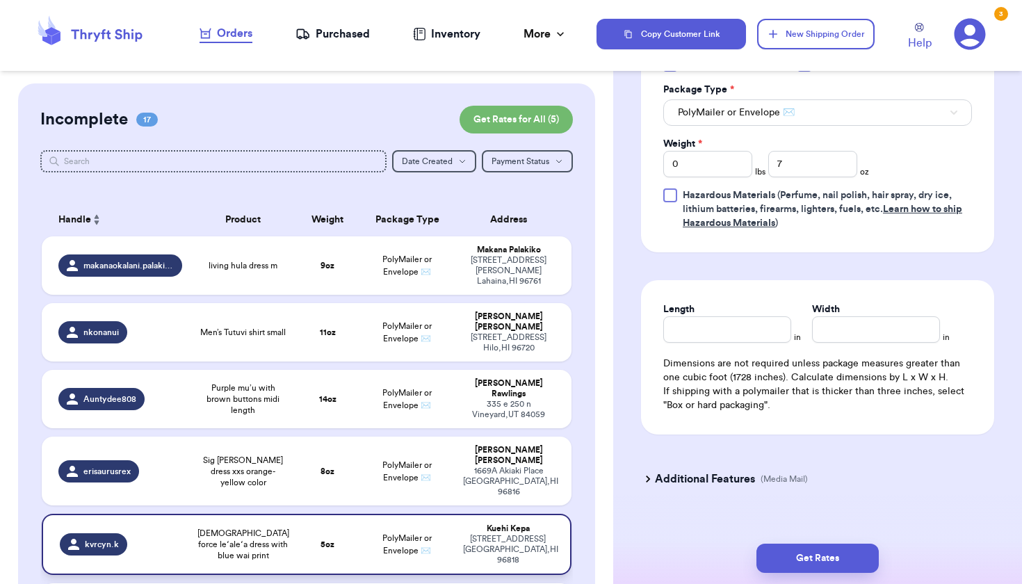
type input "[DEMOGRAPHIC_DATA] force leʻaleʻa dress with blue wai print"
type input "5"
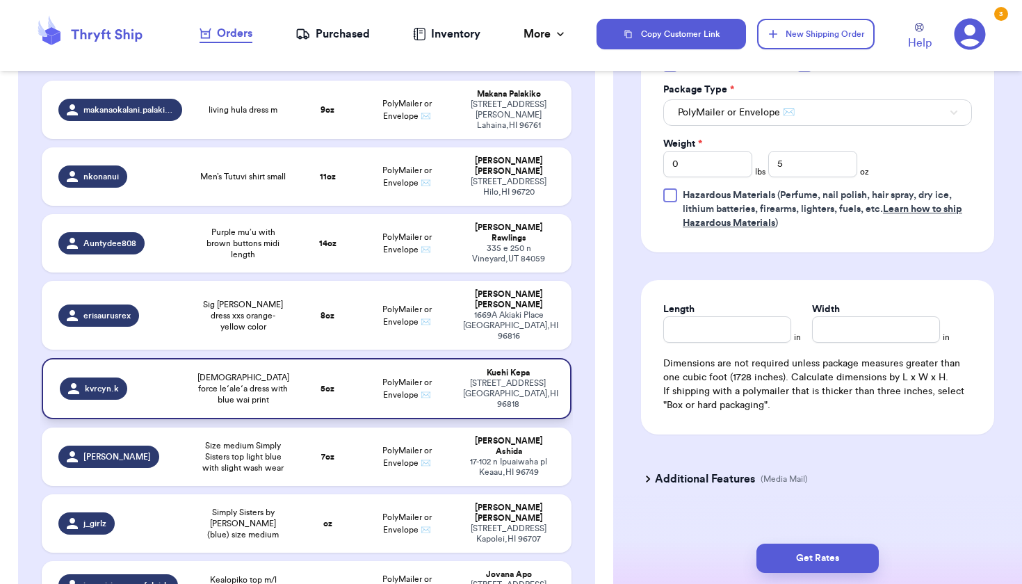
scroll to position [191, 0]
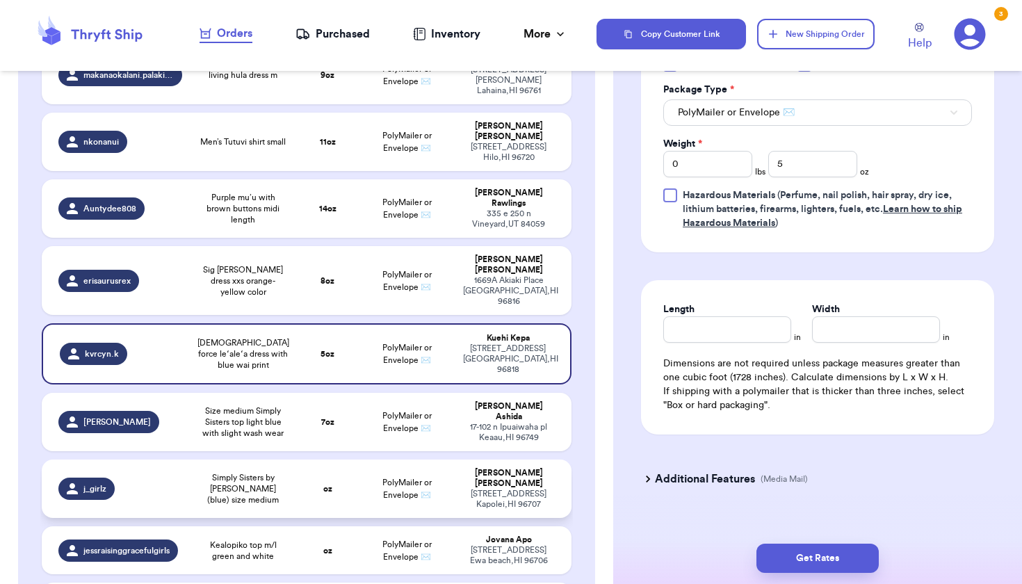
click at [366, 460] on td "PolyMailer or Envelope ✉️" at bounding box center [406, 489] width 95 height 58
type input "Simply Sisters by [PERSON_NAME] (blue) size medium"
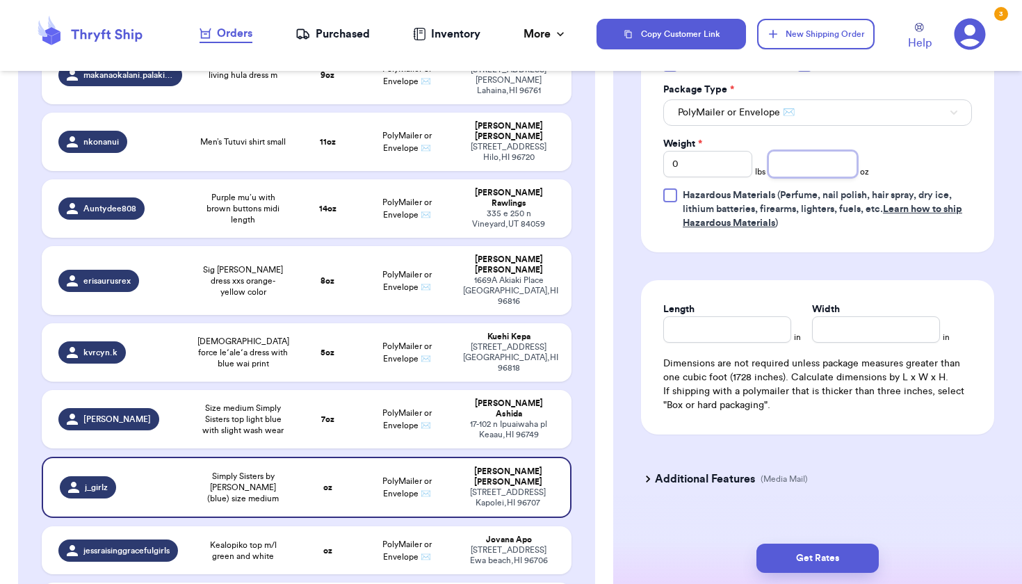
click at [825, 171] on input "number" at bounding box center [812, 164] width 89 height 26
type input "8"
click at [275, 526] on td "Kealopiko top m/l green and white" at bounding box center [244, 550] width 106 height 48
type input "Kealopiko top m/l green and white"
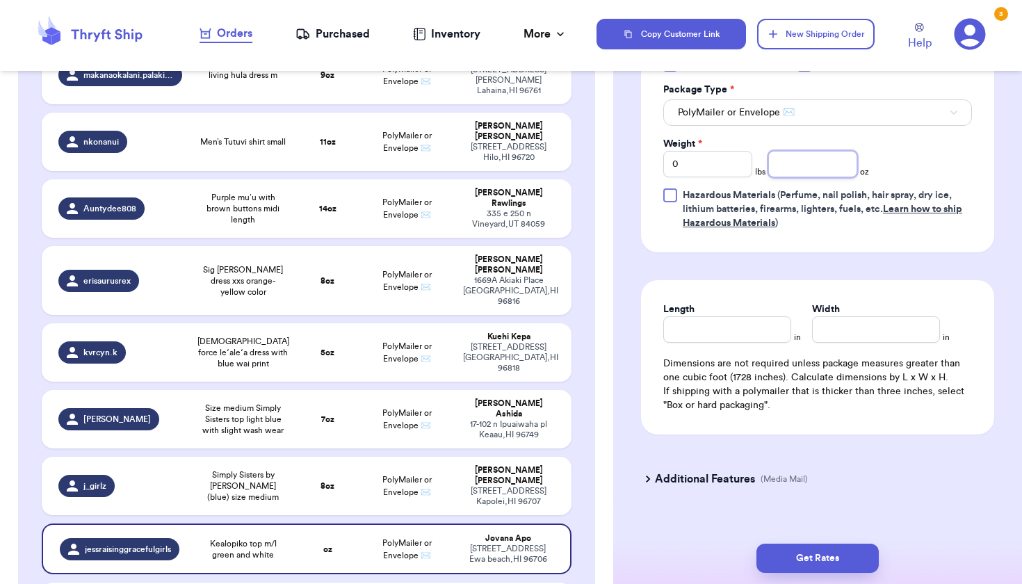
click at [807, 175] on input "number" at bounding box center [812, 164] width 89 height 26
type input "5"
type input "Manaola top size s/m manu print $60"
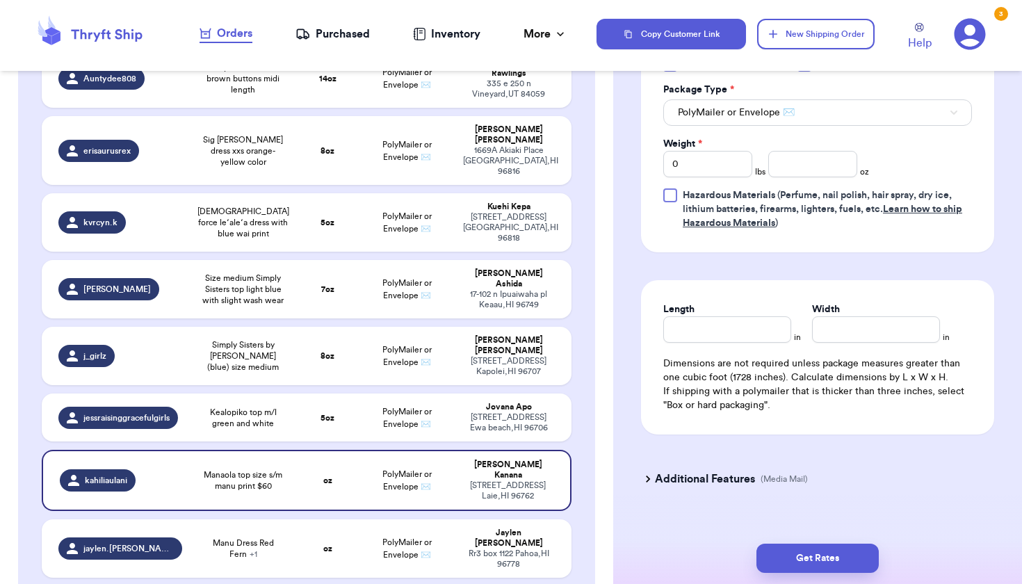
scroll to position [332, 0]
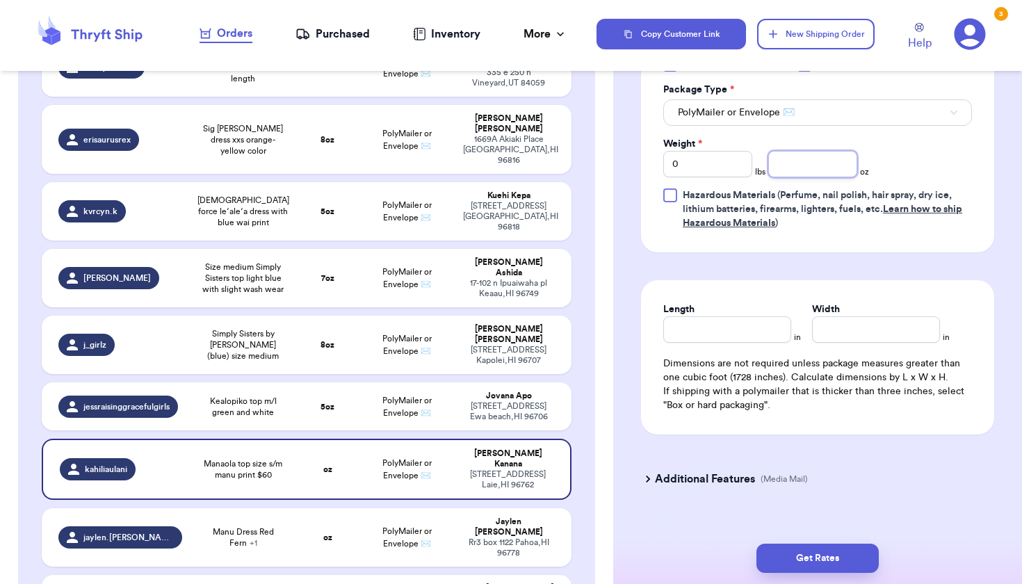
click at [816, 162] on input "number" at bounding box center [812, 164] width 89 height 26
type input "6"
click at [294, 508] on td "Manu Dress Red Fern + 1" at bounding box center [244, 537] width 106 height 58
type input "Manu Dress Red Fern"
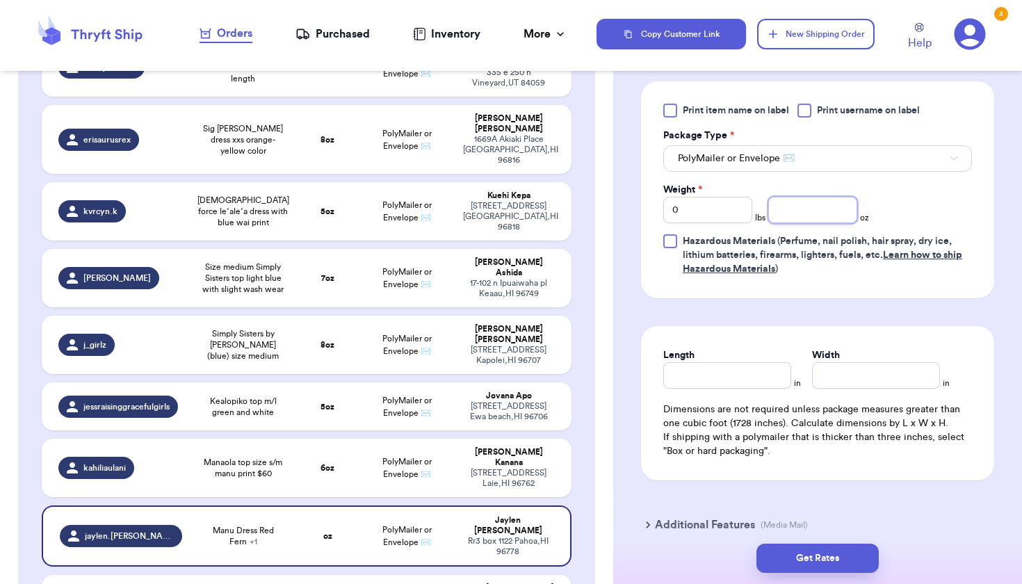
click at [817, 218] on input "number" at bounding box center [812, 210] width 89 height 26
type input "10"
type input "Manu top - orange and pink"
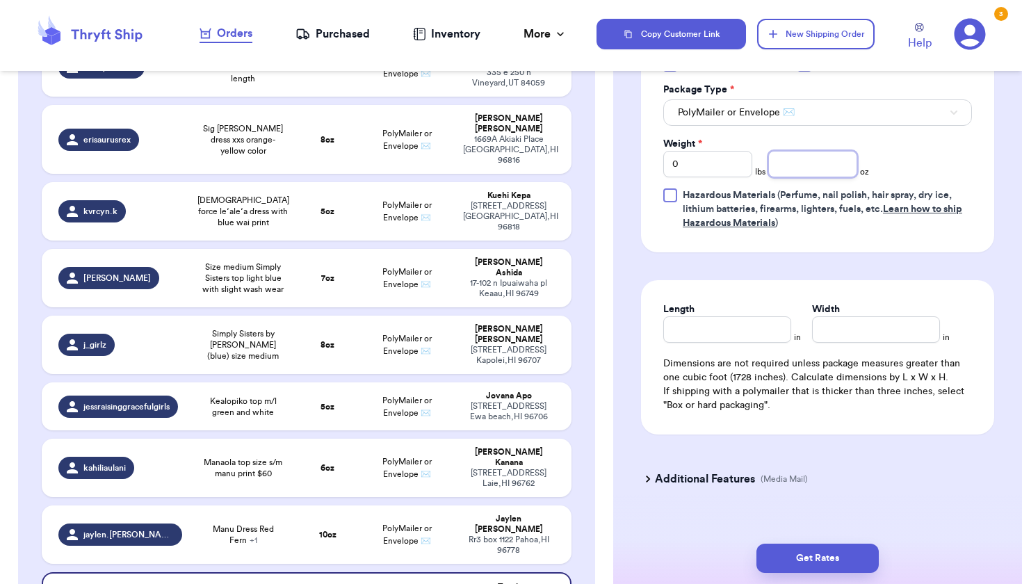
click at [835, 172] on input "number" at bounding box center [812, 164] width 89 height 26
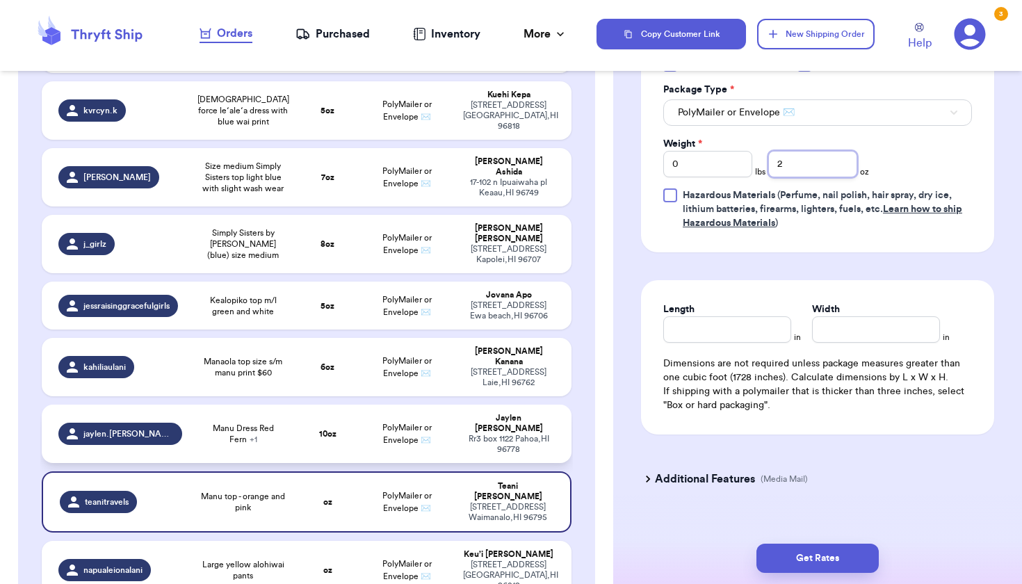
scroll to position [443, 0]
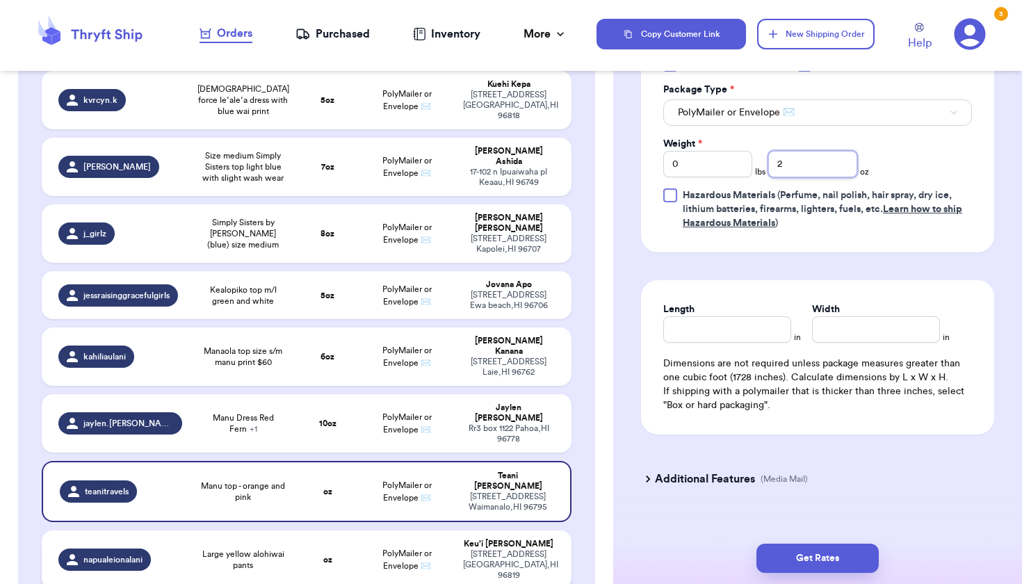
type input "2"
click at [391, 549] on span "PolyMailer or Envelope ✉️" at bounding box center [406, 559] width 49 height 21
type input "Large yellow alohiwai pants"
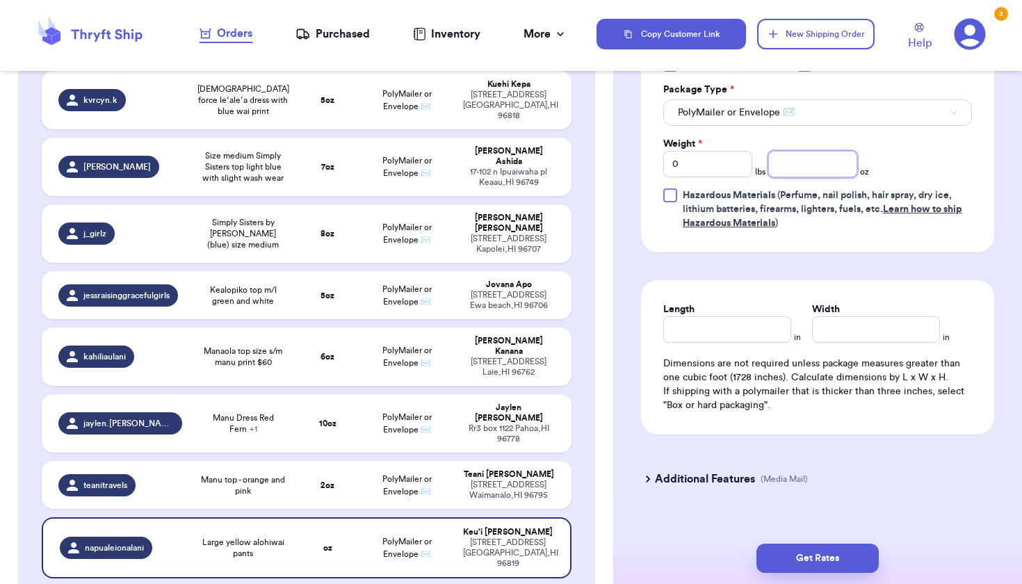
click at [834, 168] on input "number" at bounding box center [812, 164] width 89 height 26
type input "9"
type input "Peachy/orange MANUHEALI’I XS dress with grey leaves in the front and white leav…"
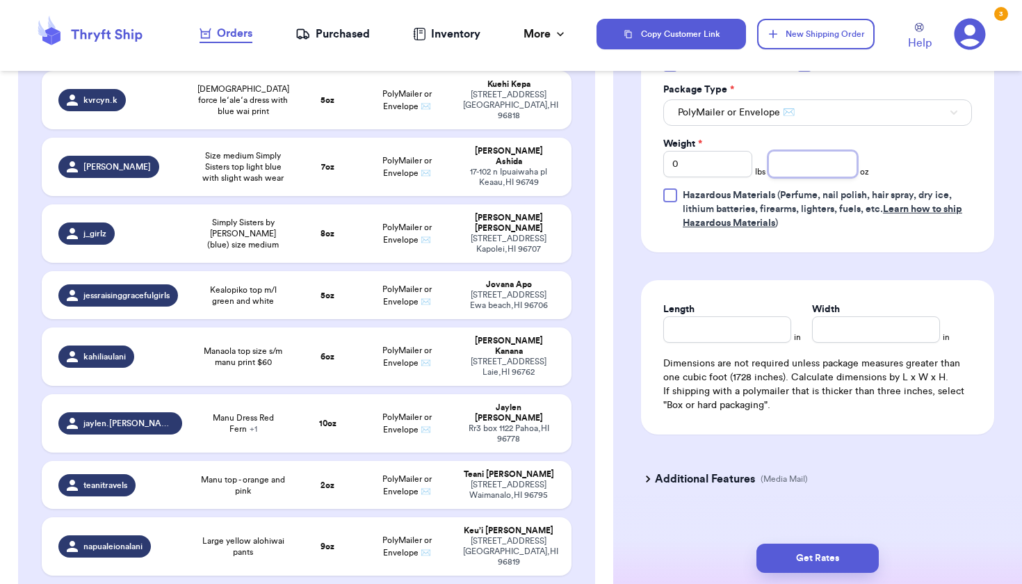
click at [827, 166] on input "number" at bounding box center [812, 164] width 89 height 26
type input "4"
click at [326, 542] on strong "9 oz" at bounding box center [328, 546] width 14 height 8
type input "Large yellow alohiwai pants"
type input "9"
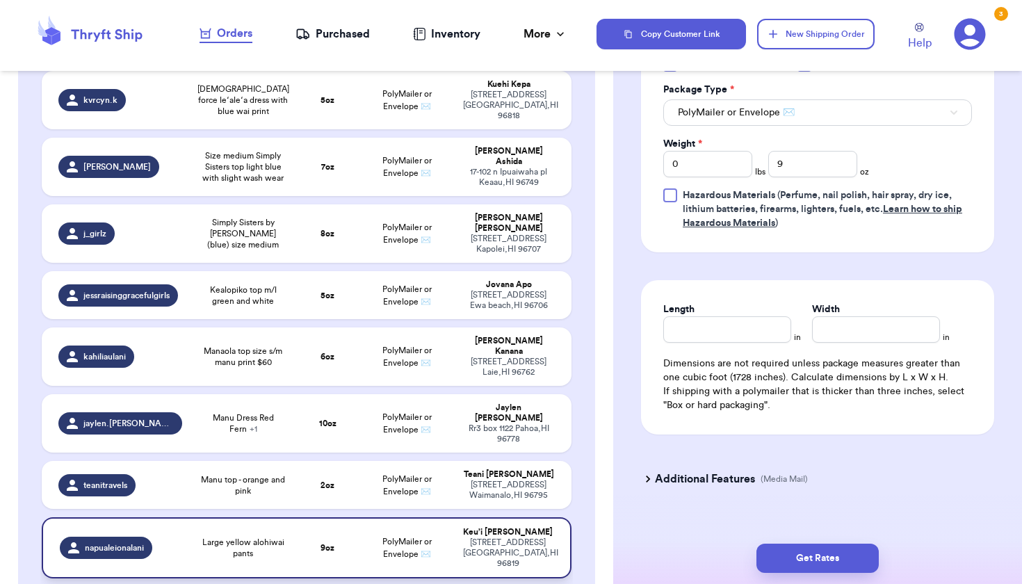
scroll to position [579, 0]
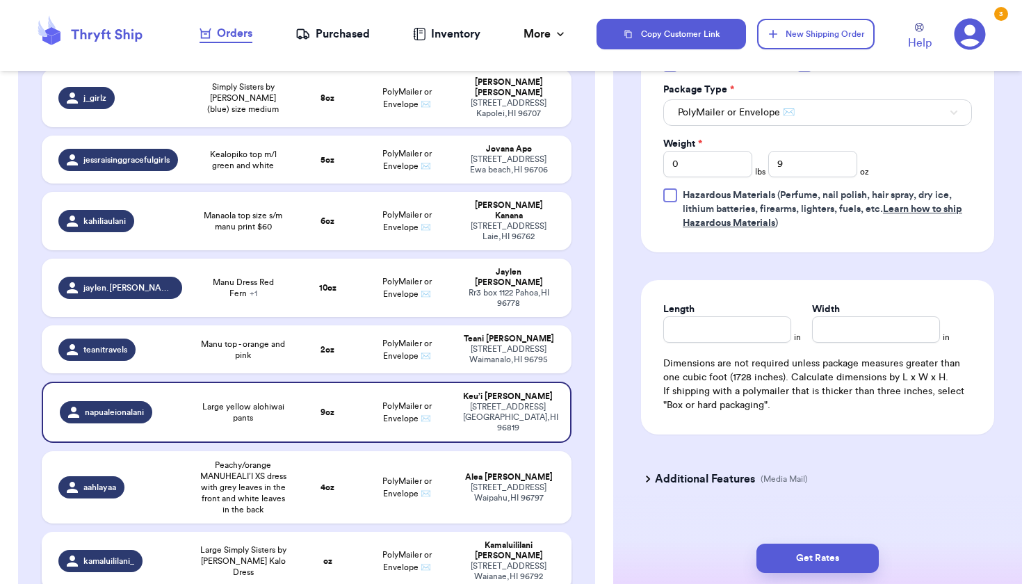
click at [326, 532] on td "oz" at bounding box center [327, 561] width 63 height 58
type input "Large Simply Sisters by [PERSON_NAME] Kalo Dress"
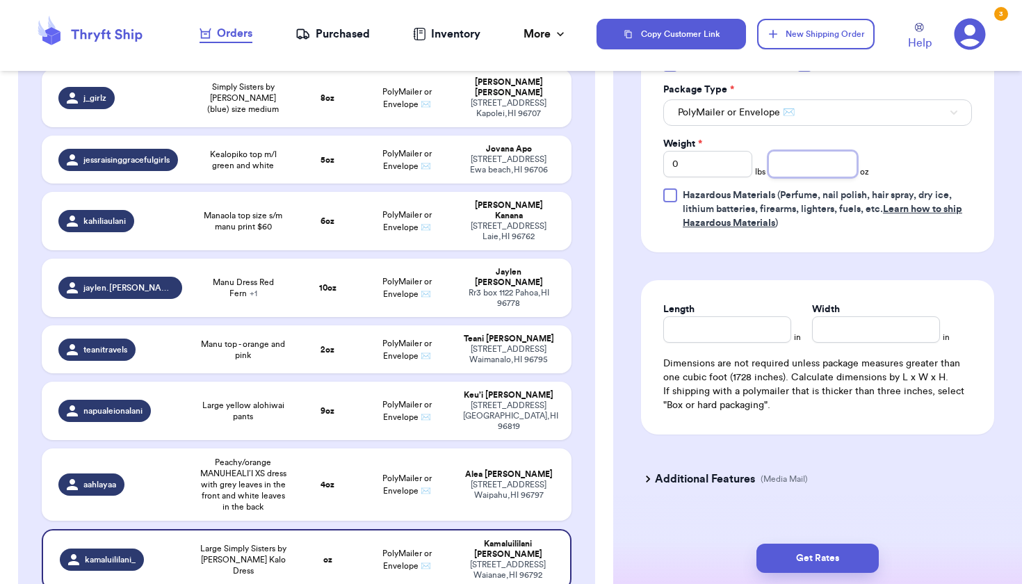
click at [831, 175] on input "number" at bounding box center [812, 164] width 89 height 26
type input "12"
type input "[PERSON_NAME] tiare dress"
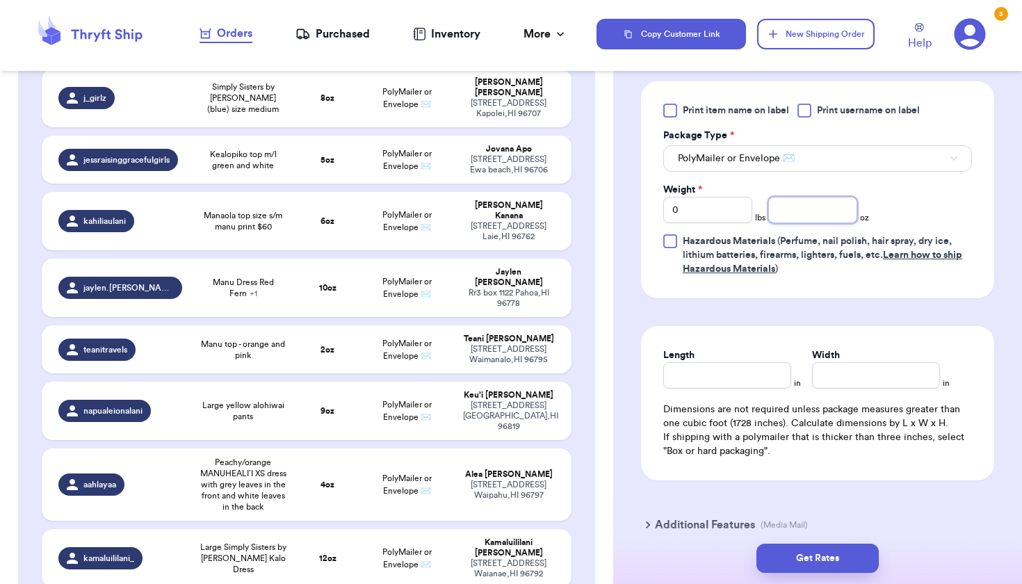
click at [823, 220] on input "number" at bounding box center [812, 210] width 89 height 26
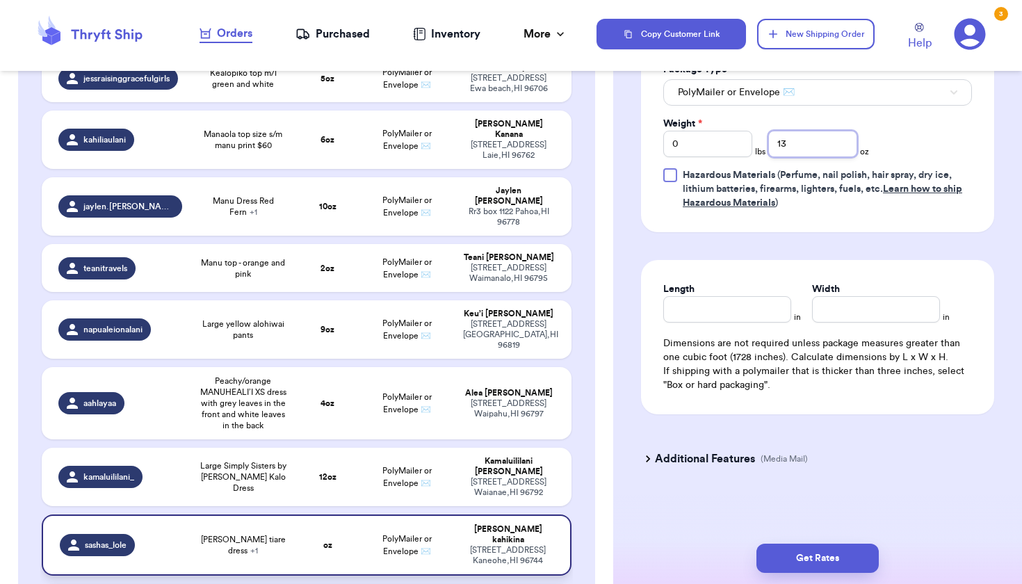
scroll to position [668, 0]
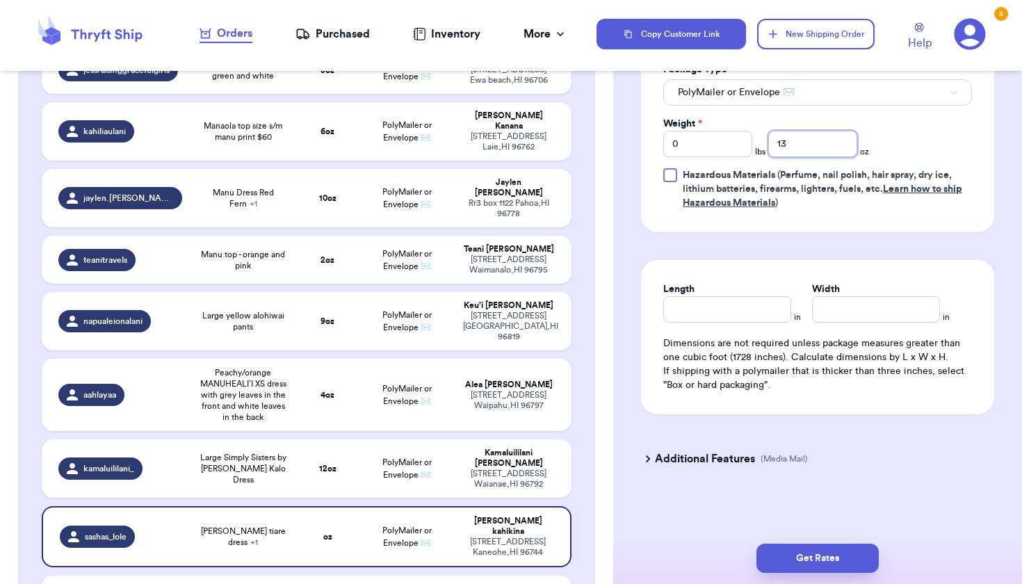
type input "13"
type input "quilt manu jumper"
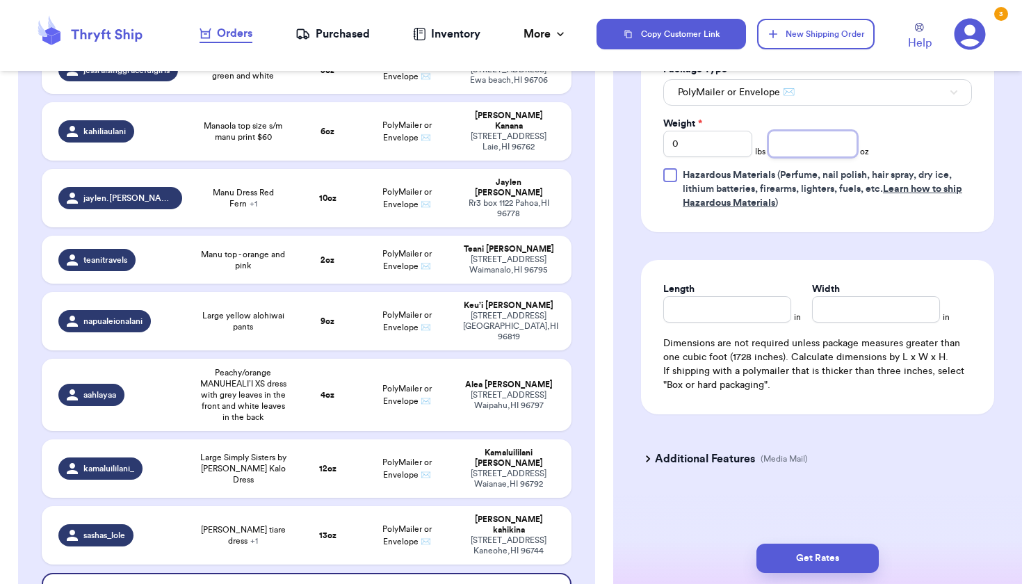
click at [834, 152] on input "number" at bounding box center [812, 144] width 89 height 26
type input "11"
click at [793, 560] on button "Get Rates" at bounding box center [818, 558] width 122 height 29
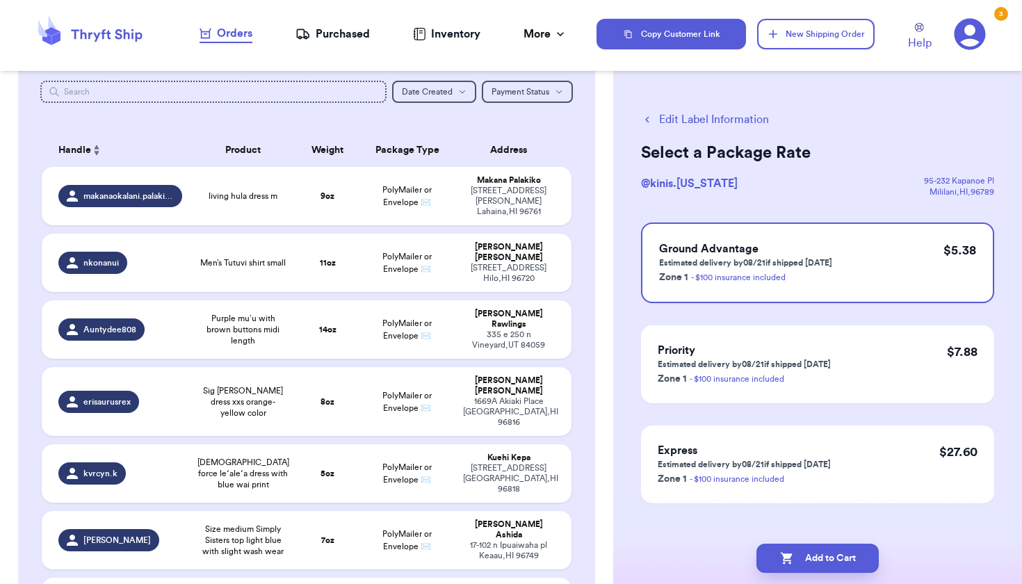
scroll to position [0, 0]
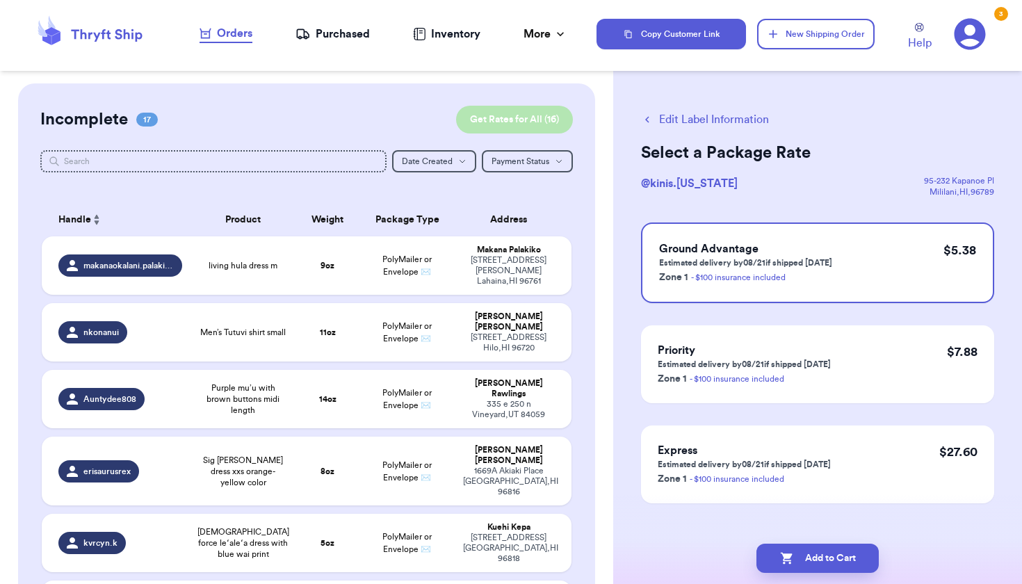
click at [556, 113] on button "Get Rates for All ( 16 )" at bounding box center [514, 120] width 117 height 28
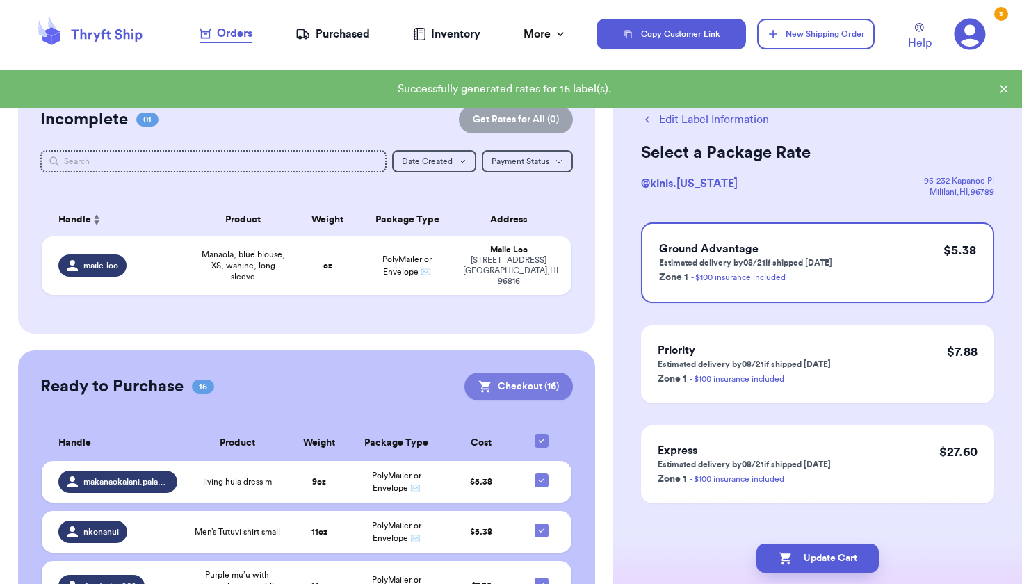
click at [549, 374] on button "Checkout ( 16 )" at bounding box center [518, 387] width 108 height 28
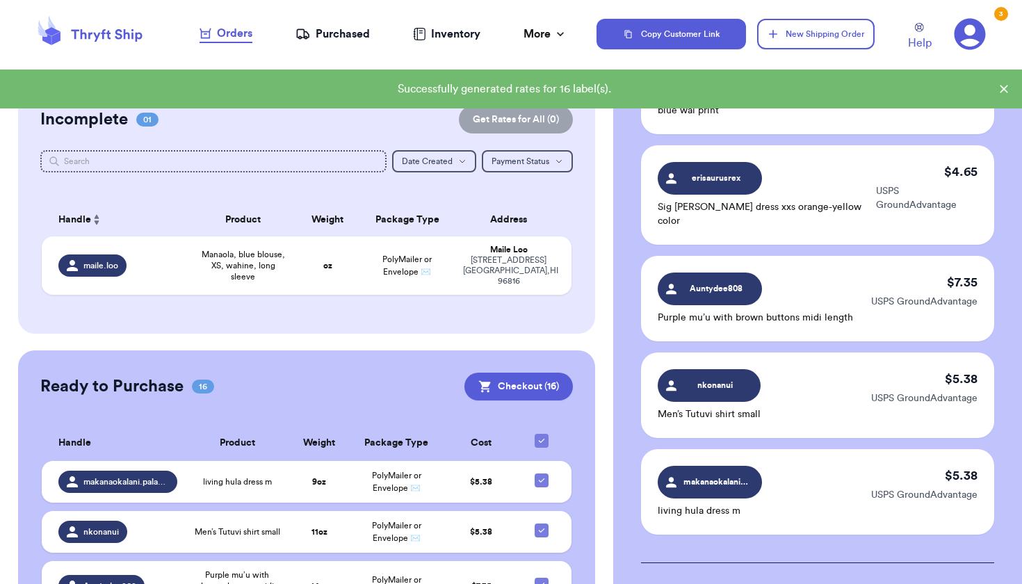
scroll to position [1512, 0]
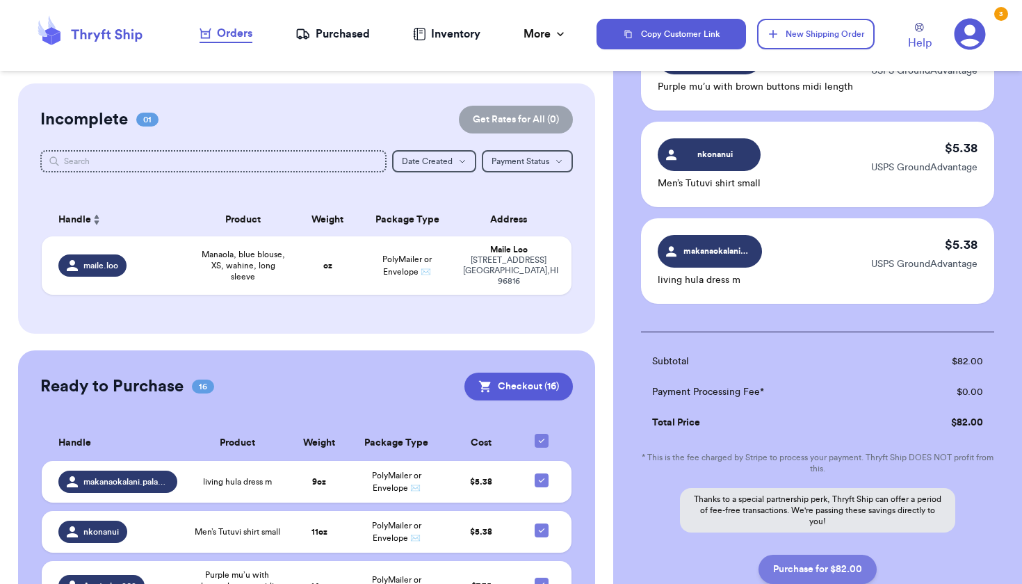
click at [828, 555] on button "Purchase for $82.00" at bounding box center [818, 569] width 118 height 29
checkbox input "false"
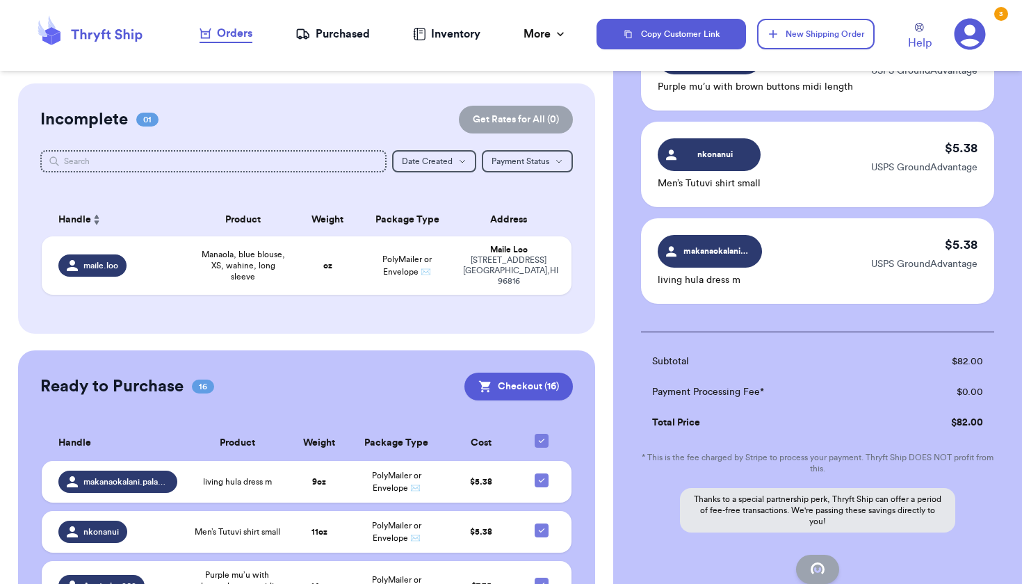
checkbox input "false"
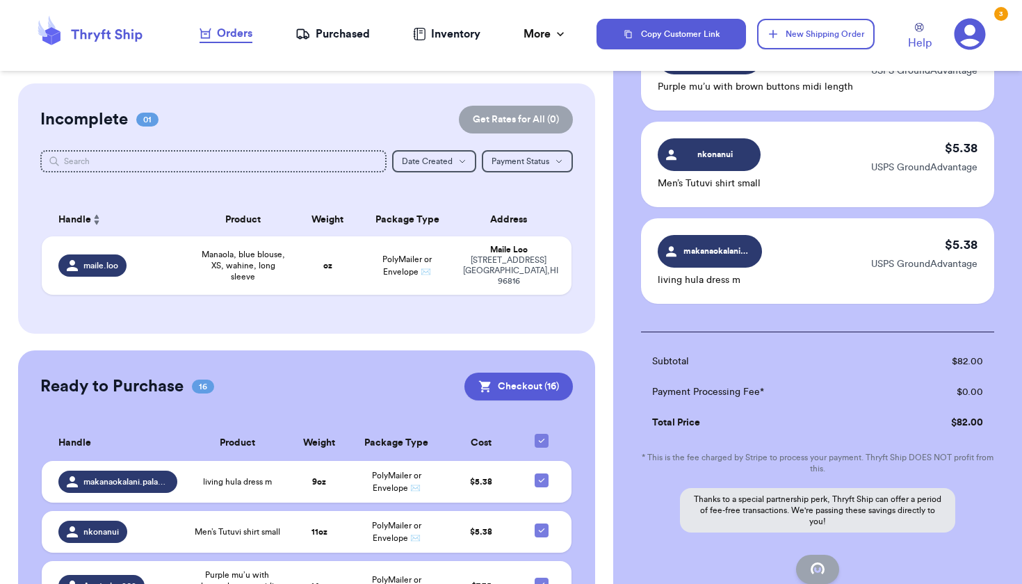
checkbox input "false"
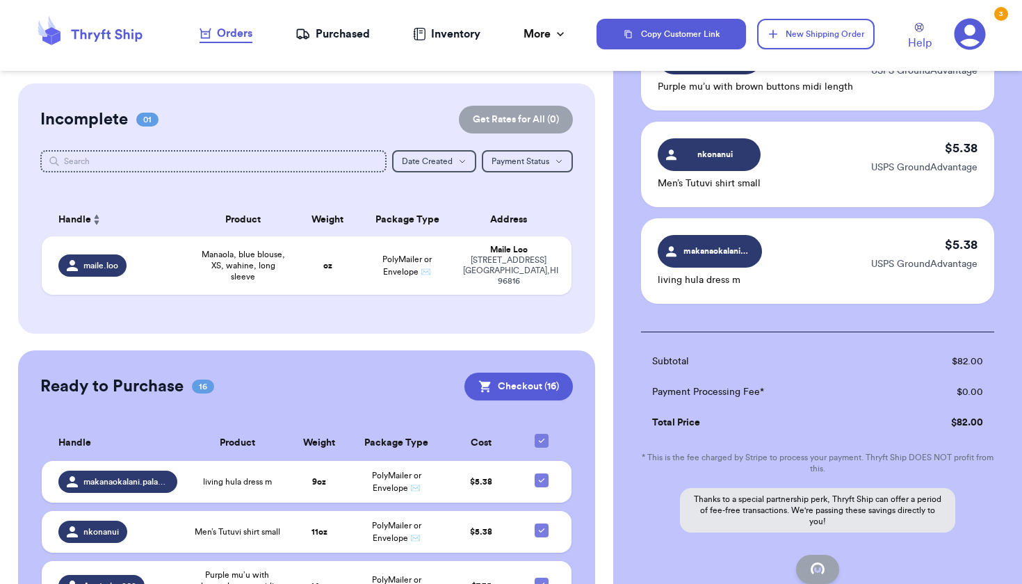
checkbox input "false"
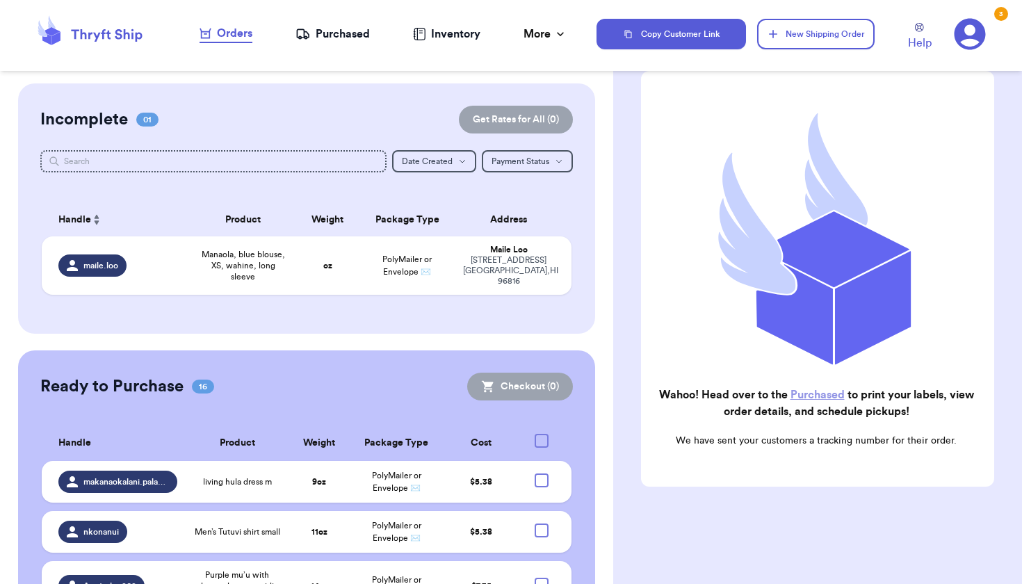
checkbox input "true"
